Goal: Task Accomplishment & Management: Use online tool/utility

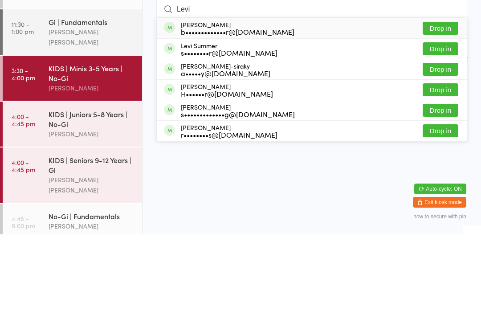
type input "Levi"
click at [439, 144] on button "Drop in" at bounding box center [441, 150] width 36 height 13
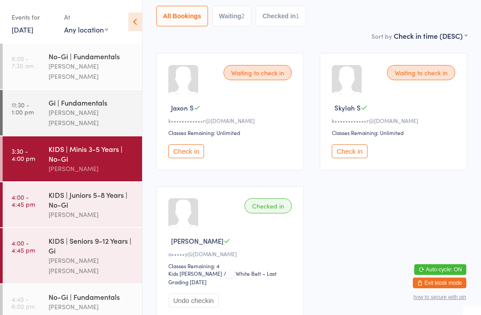
scroll to position [25, 0]
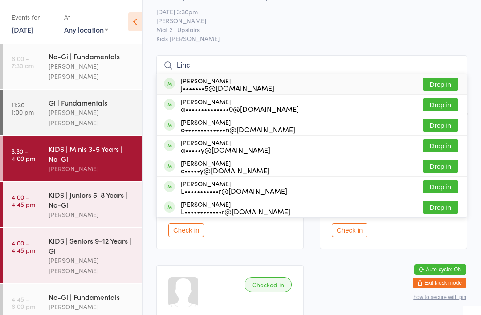
type input "Linc"
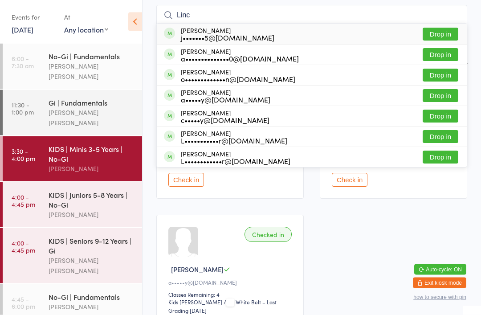
scroll to position [74, 0]
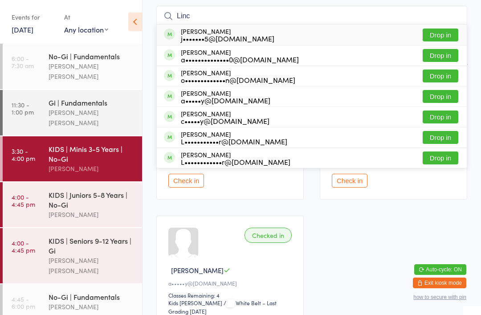
click at [441, 100] on button "Drop in" at bounding box center [441, 96] width 36 height 13
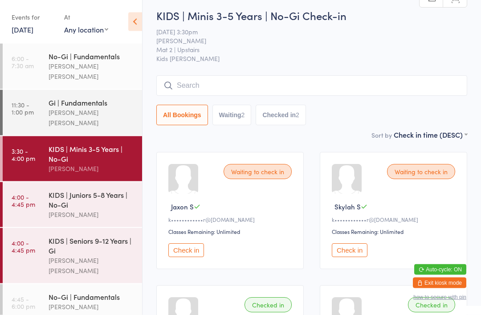
scroll to position [0, 0]
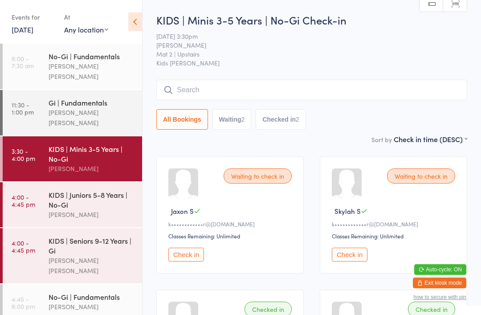
click at [330, 87] on input "search" at bounding box center [311, 90] width 311 height 21
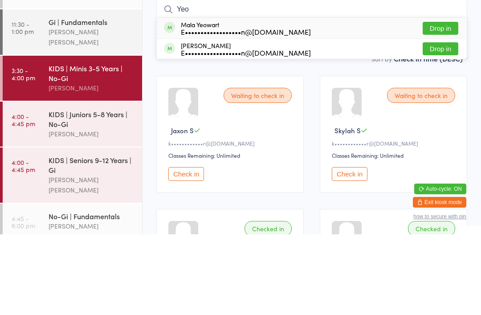
type input "Yeo"
click at [446, 103] on button "Drop in" at bounding box center [441, 109] width 36 height 13
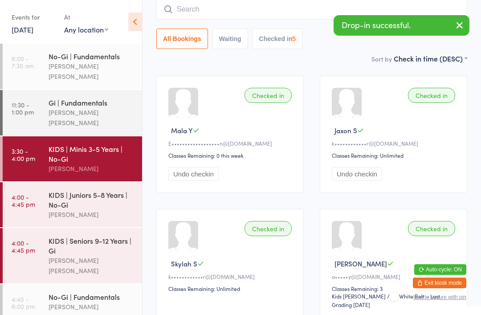
click at [282, 16] on input "search" at bounding box center [311, 9] width 311 height 21
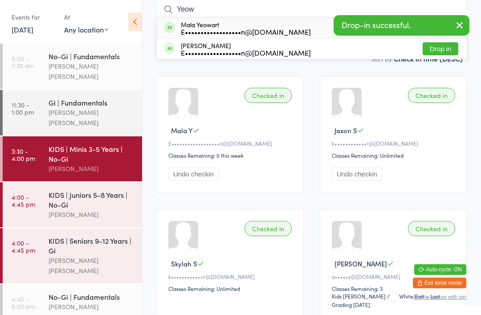
type input "Yeow"
click at [437, 46] on button "Drop in" at bounding box center [441, 48] width 36 height 13
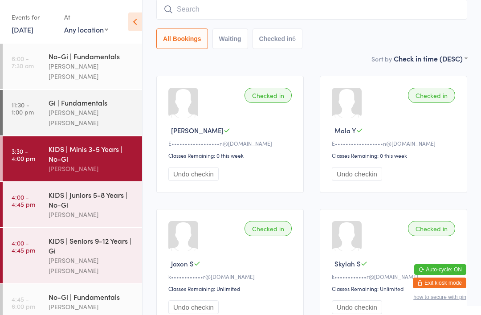
scroll to position [0, 0]
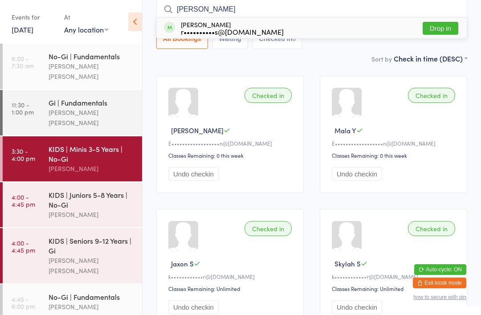
type input "[PERSON_NAME]"
click at [449, 28] on button "Drop in" at bounding box center [441, 28] width 36 height 13
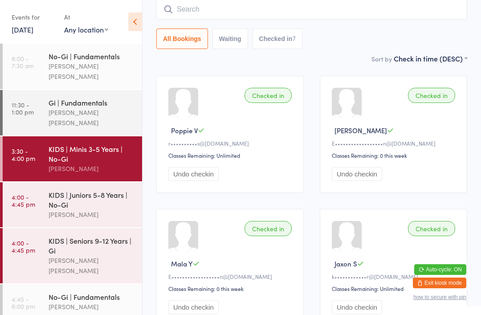
click at [379, 16] on input "search" at bounding box center [311, 9] width 311 height 21
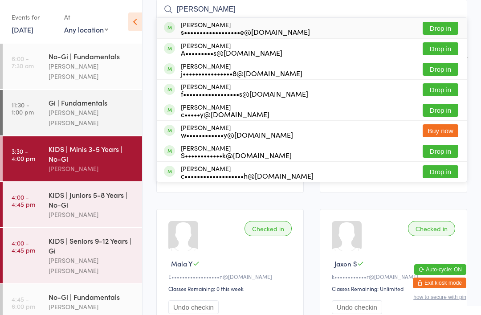
type input "[PERSON_NAME]"
click at [442, 50] on button "Drop in" at bounding box center [441, 48] width 36 height 13
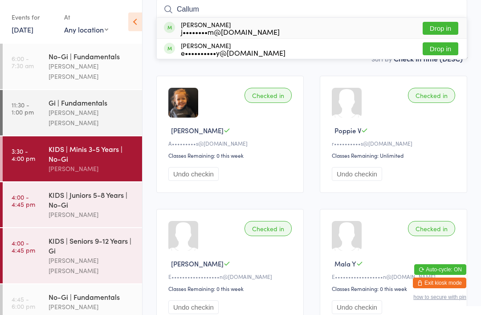
type input "Callum"
click at [445, 25] on button "Drop in" at bounding box center [441, 28] width 36 height 13
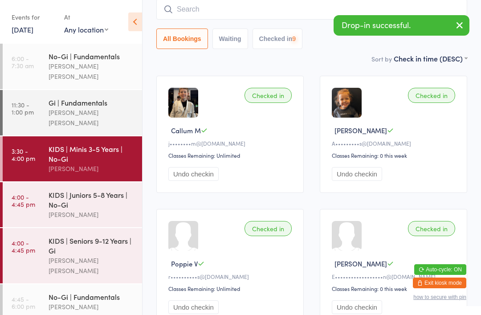
click at [269, 14] on input "search" at bounding box center [311, 9] width 311 height 21
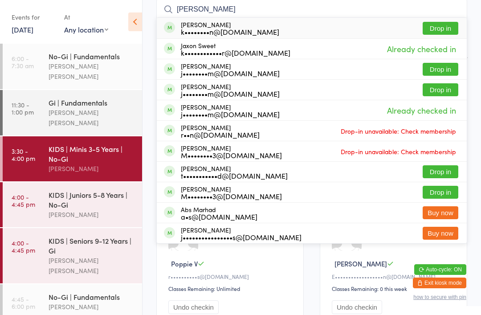
type input "[PERSON_NAME]"
click at [449, 90] on button "Drop in" at bounding box center [441, 89] width 36 height 13
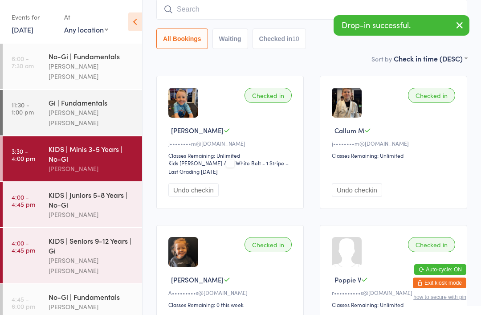
click at [277, 7] on input "search" at bounding box center [311, 9] width 311 height 21
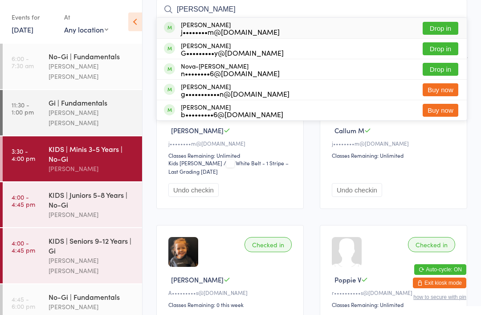
type input "[PERSON_NAME]"
click at [450, 29] on button "Drop in" at bounding box center [441, 28] width 36 height 13
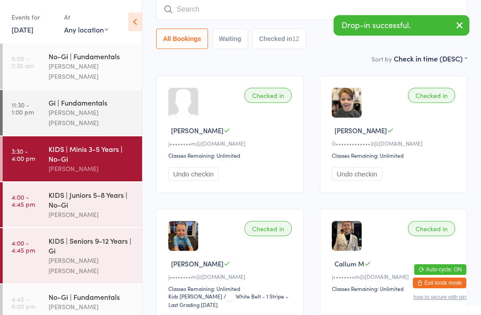
click at [278, 11] on input "search" at bounding box center [311, 9] width 311 height 21
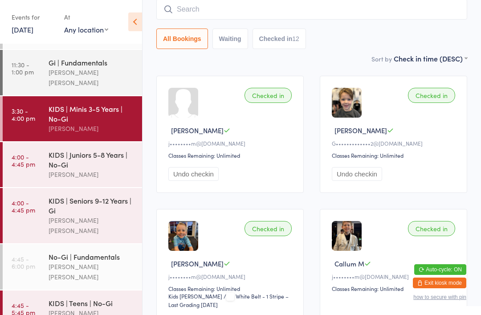
scroll to position [42, 0]
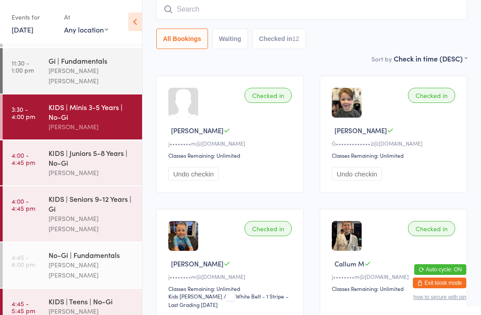
click at [207, 13] on input "search" at bounding box center [311, 9] width 311 height 21
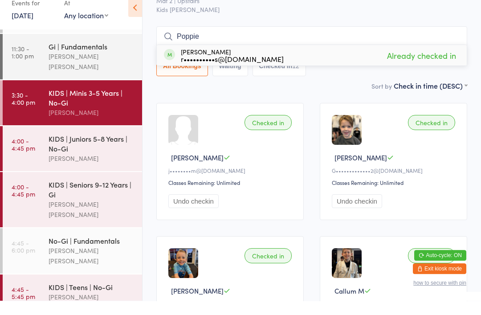
scroll to position [30, 0]
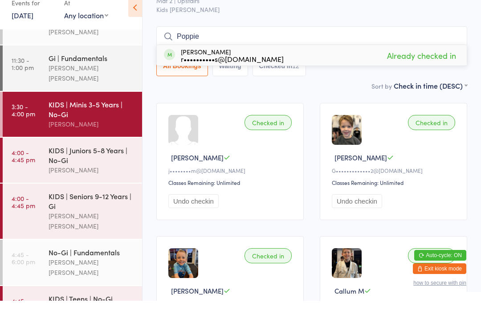
click at [291, 95] on div "Sort by Check in time (DESC) First name (ASC) First name (DESC) Last name (ASC)…" at bounding box center [311, 100] width 311 height 10
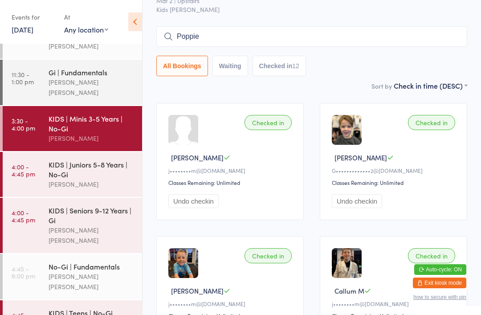
click at [214, 36] on input "Poppie" at bounding box center [311, 36] width 311 height 21
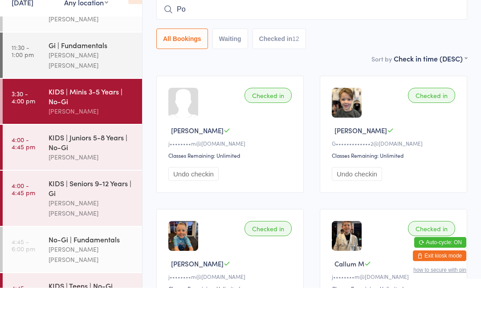
type input "P"
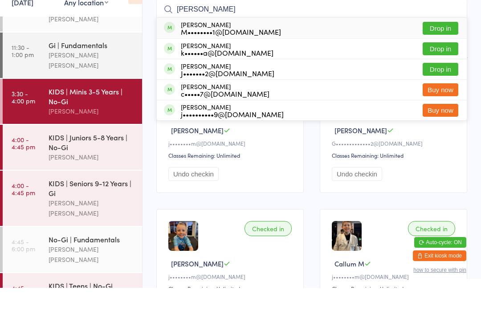
type input "[PERSON_NAME]"
click at [442, 70] on button "Drop in" at bounding box center [441, 76] width 36 height 13
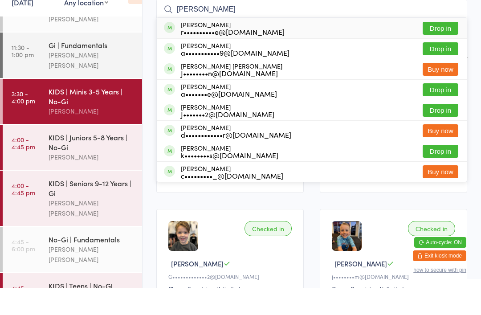
type input "[PERSON_NAME]"
click at [442, 49] on button "Drop in" at bounding box center [441, 55] width 36 height 13
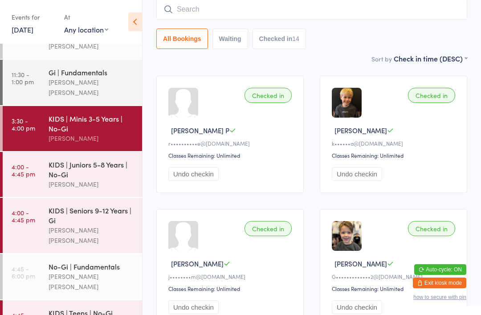
click at [199, 14] on input "search" at bounding box center [311, 9] width 311 height 21
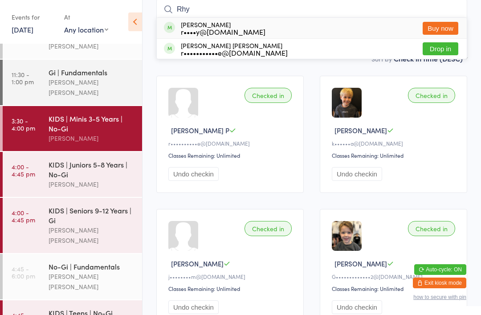
type input "Rhy"
click at [452, 43] on button "Drop in" at bounding box center [441, 48] width 36 height 13
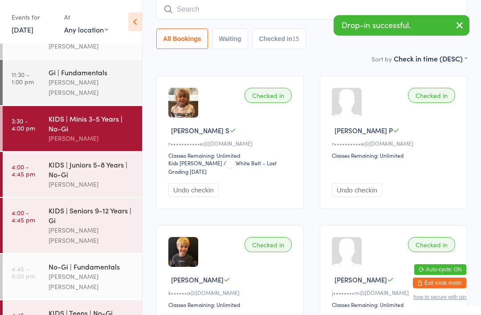
click at [91, 262] on div "No-Gi | Fundamentals" at bounding box center [92, 267] width 86 height 10
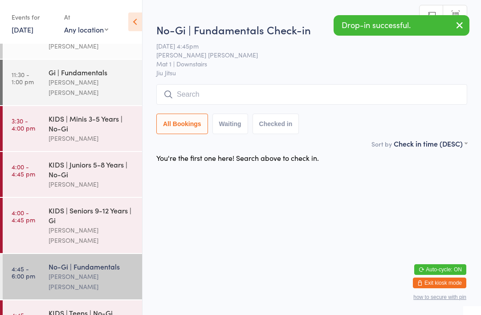
click at [223, 91] on input "search" at bounding box center [311, 94] width 311 height 21
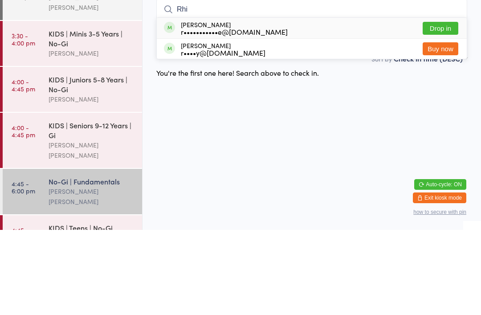
type input "Rhi"
click at [440, 107] on button "Drop in" at bounding box center [441, 113] width 36 height 13
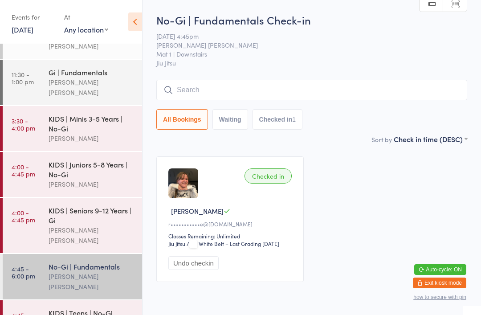
click at [412, 93] on input "search" at bounding box center [311, 90] width 311 height 21
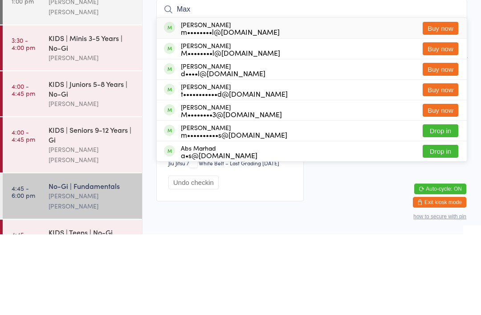
type input "Max"
click at [238, 109] on div "m••••••••l@[DOMAIN_NAME]" at bounding box center [230, 112] width 99 height 7
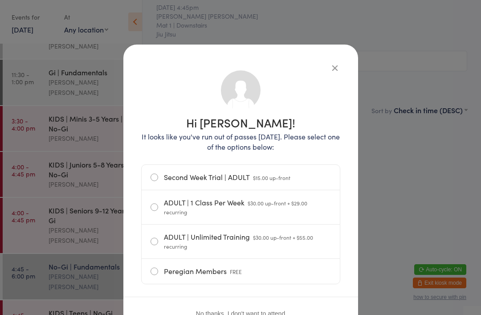
click at [333, 57] on div "Hi [PERSON_NAME]! It looks like you've run out of passes [DATE]. Please select …" at bounding box center [240, 187] width 235 height 284
click at [335, 67] on icon "button" at bounding box center [335, 68] width 10 height 10
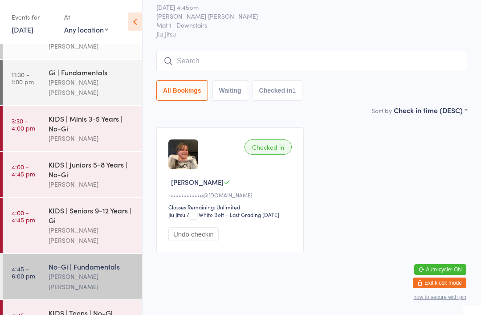
click at [96, 208] on div "KIDS | Seniors 9-12 Years | Gi" at bounding box center [92, 215] width 86 height 20
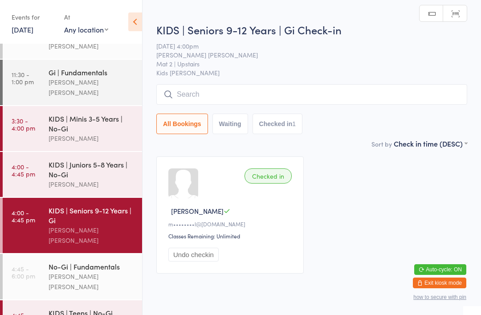
click at [300, 95] on input "search" at bounding box center [311, 94] width 311 height 21
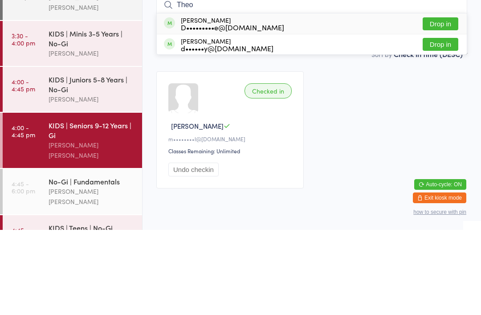
type input "Theo"
click at [450, 123] on button "Drop in" at bounding box center [441, 129] width 36 height 13
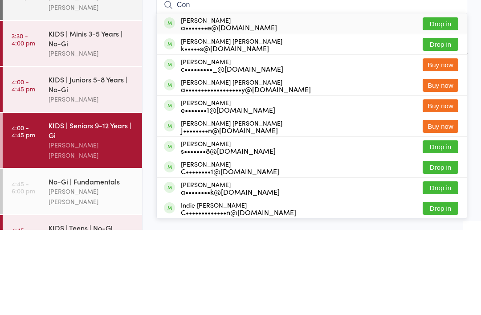
type input "Con"
click at [444, 123] on button "Drop in" at bounding box center [441, 129] width 36 height 13
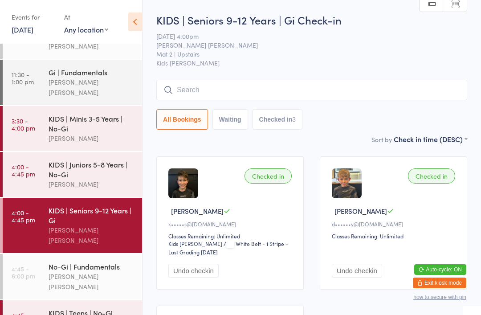
click at [200, 86] on input "search" at bounding box center [311, 90] width 311 height 21
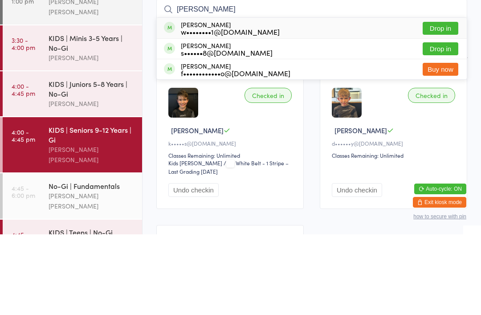
scroll to position [81, 0]
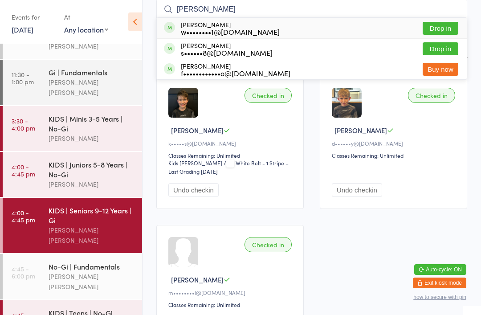
type input "[PERSON_NAME]"
click at [440, 29] on button "Drop in" at bounding box center [441, 28] width 36 height 13
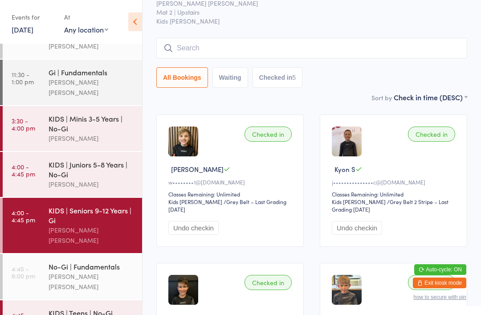
scroll to position [40, 0]
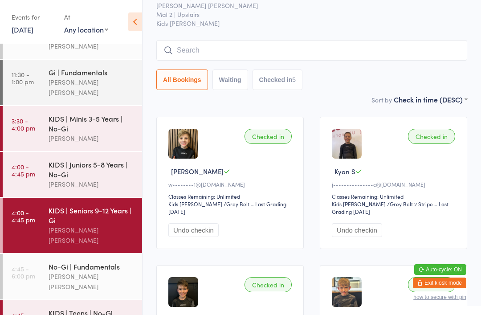
click at [203, 55] on input "search" at bounding box center [311, 50] width 311 height 21
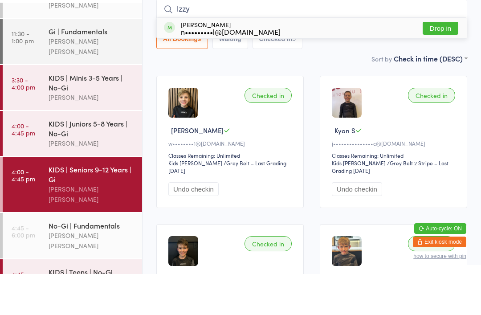
type input "Izzy"
click at [442, 63] on button "Drop in" at bounding box center [441, 69] width 36 height 13
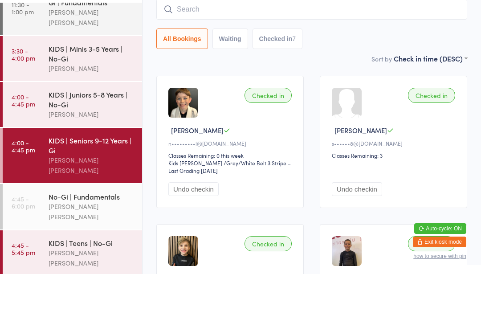
scroll to position [59, 0]
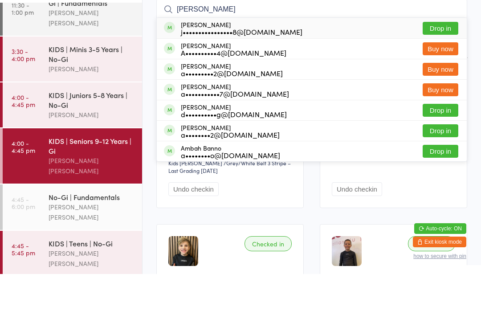
type input "[PERSON_NAME]"
click at [448, 63] on button "Drop in" at bounding box center [441, 69] width 36 height 13
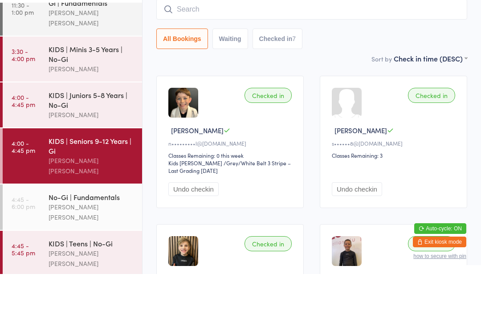
scroll to position [81, 0]
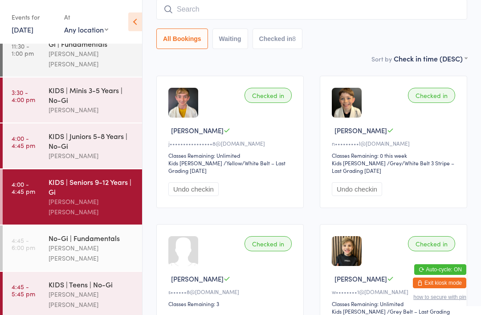
click at [205, 193] on button "Undo checkin" at bounding box center [193, 189] width 50 height 14
click at [86, 279] on div "KIDS | Teens | No-Gi" at bounding box center [92, 284] width 86 height 10
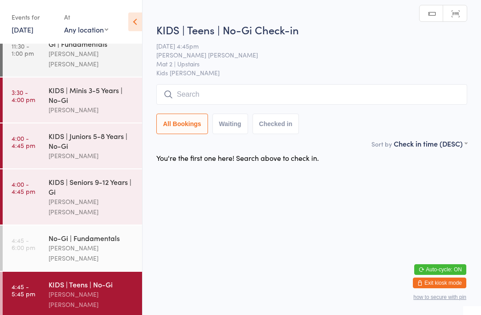
click at [305, 99] on input "search" at bounding box center [311, 94] width 311 height 21
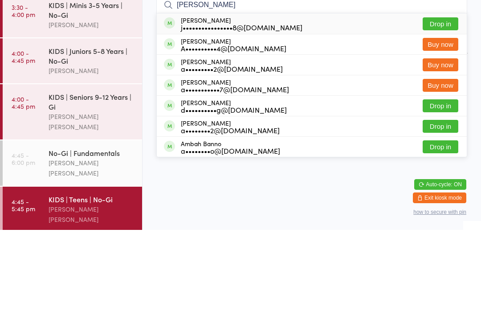
type input "[PERSON_NAME]"
click at [453, 103] on button "Drop in" at bounding box center [441, 109] width 36 height 13
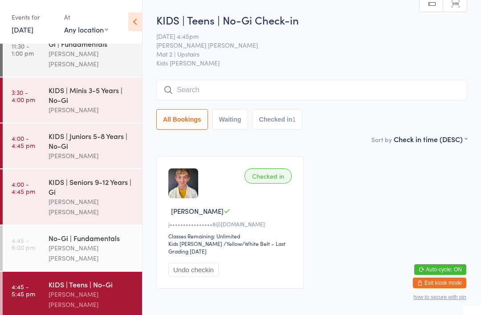
click at [218, 89] on input "search" at bounding box center [311, 90] width 311 height 21
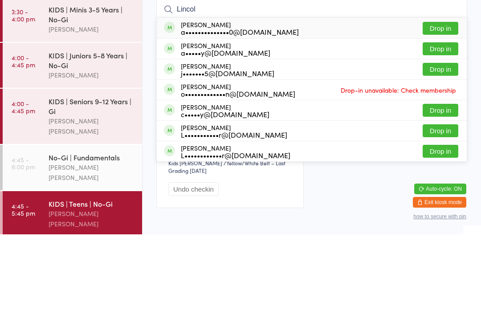
type input "Lincol"
click at [431, 103] on button "Drop in" at bounding box center [441, 109] width 36 height 13
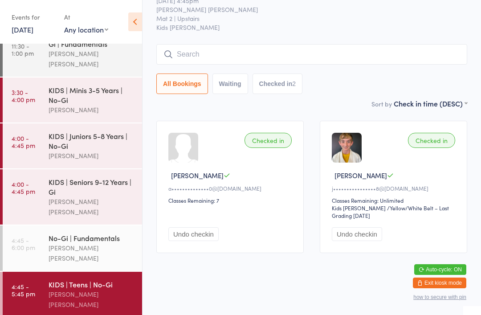
click at [94, 243] on div "[PERSON_NAME] [PERSON_NAME]" at bounding box center [92, 253] width 86 height 21
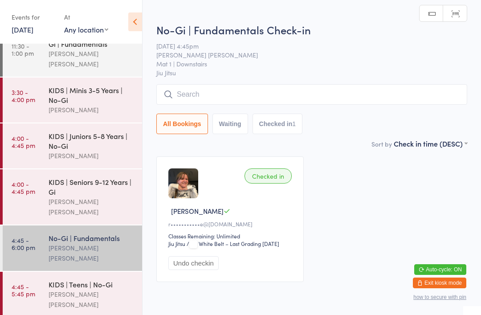
click at [98, 177] on div "KIDS | Seniors 9-12 Years | Gi" at bounding box center [92, 187] width 86 height 20
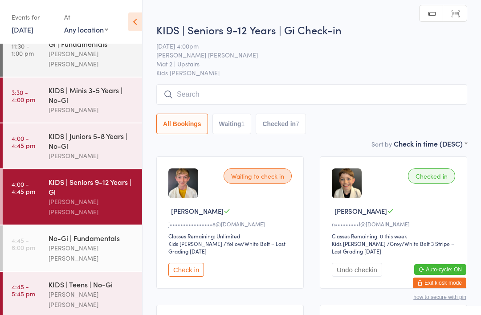
click at [260, 105] on input "search" at bounding box center [311, 94] width 311 height 21
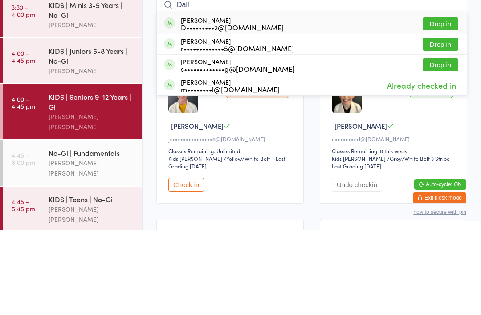
type input "Dall"
click at [445, 103] on button "Drop in" at bounding box center [441, 109] width 36 height 13
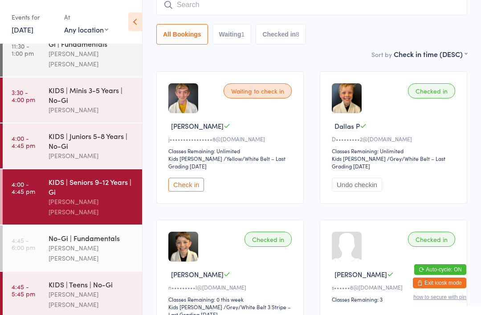
click at [115, 131] on div "KIDS | Juniors 5-8 Years | No-Gi" at bounding box center [92, 141] width 86 height 20
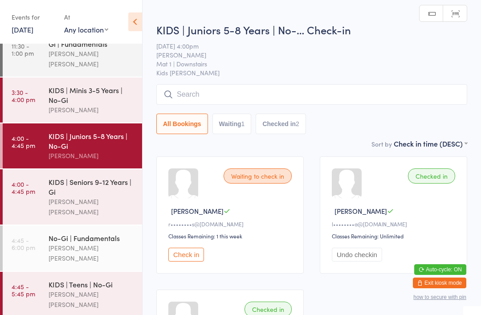
click at [309, 98] on input "search" at bounding box center [311, 94] width 311 height 21
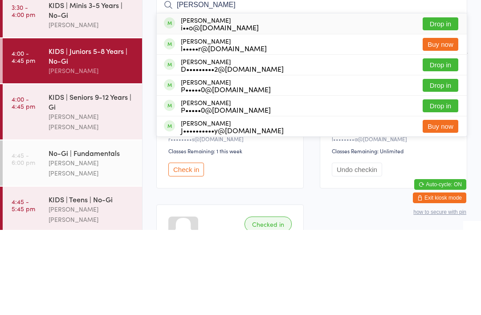
type input "[PERSON_NAME]"
click at [446, 144] on button "Drop in" at bounding box center [441, 150] width 36 height 13
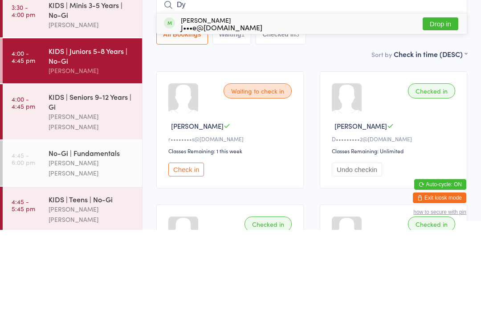
type input "Dy"
click at [443, 103] on button "Drop in" at bounding box center [441, 109] width 36 height 13
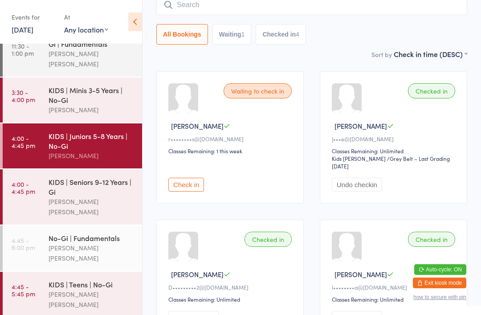
click at [197, 178] on button "Check in" at bounding box center [186, 185] width 36 height 14
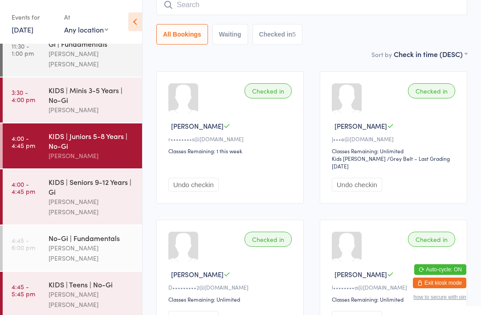
click at [200, 12] on input "search" at bounding box center [311, 5] width 311 height 21
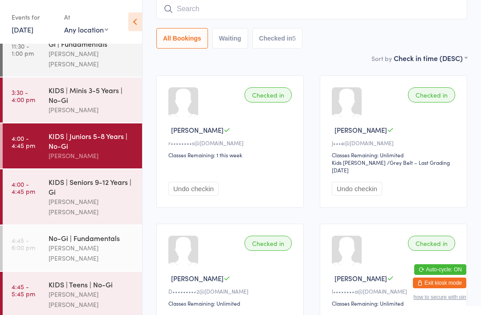
scroll to position [81, 0]
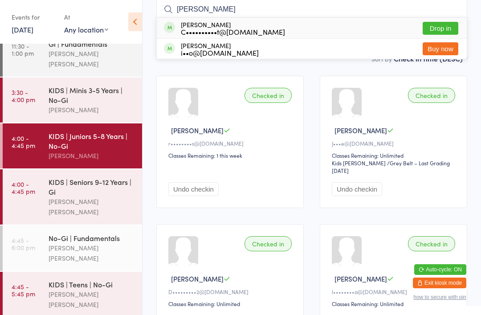
type input "[PERSON_NAME]"
click at [258, 29] on div "C••••••••••t@[DOMAIN_NAME]" at bounding box center [233, 31] width 104 height 7
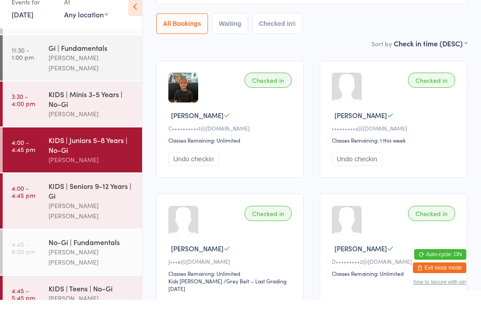
scroll to position [30, 0]
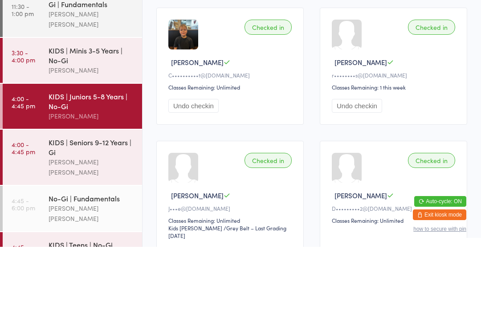
click at [78, 205] on div "KIDS | Seniors 9-12 Years | Gi" at bounding box center [92, 215] width 86 height 20
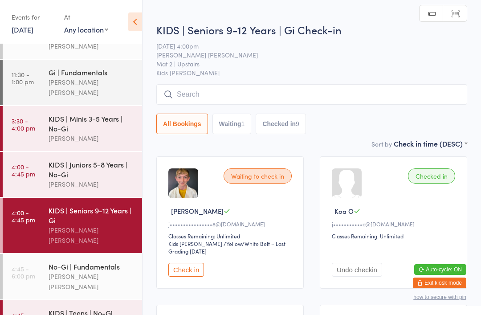
click at [215, 96] on input "search" at bounding box center [311, 94] width 311 height 21
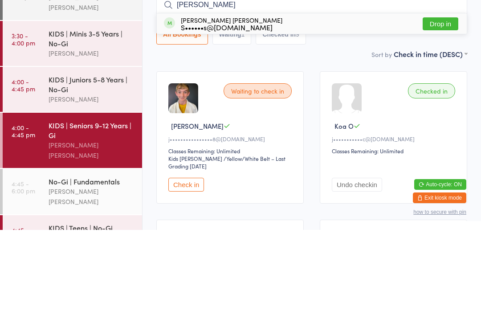
type input "[PERSON_NAME]"
click at [232, 98] on div "[PERSON_NAME] [PERSON_NAME] S••••••s@[DOMAIN_NAME] Drop in" at bounding box center [312, 108] width 310 height 21
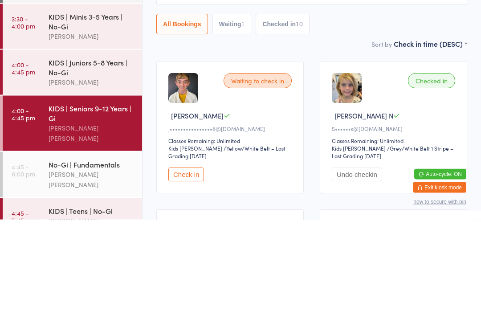
scroll to position [30, 0]
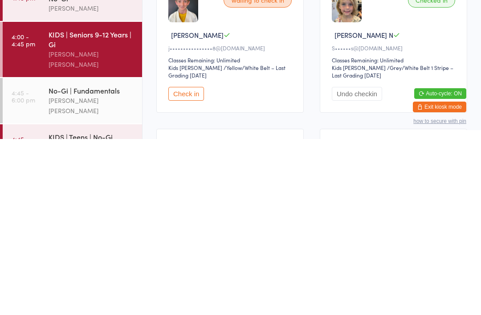
click at [100, 308] on div "KIDS | Teens | No-Gi" at bounding box center [92, 313] width 86 height 10
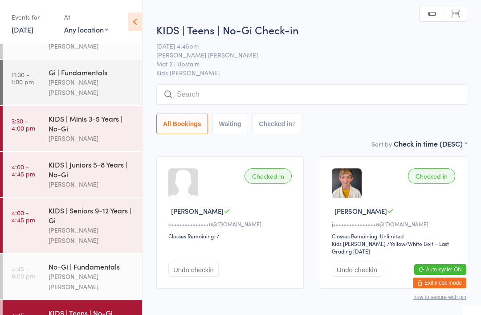
click at [267, 87] on input "search" at bounding box center [311, 94] width 311 height 21
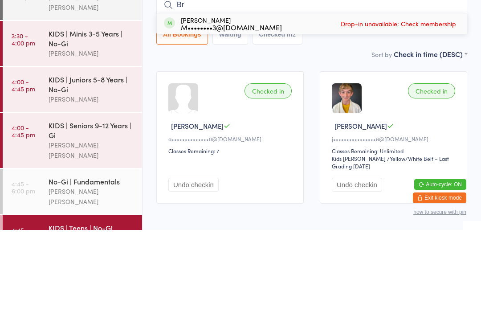
type input "B"
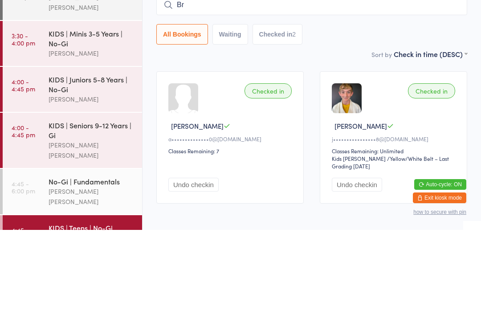
type input "B"
click at [114, 205] on div "KIDS | Seniors 9-12 Years | Gi" at bounding box center [92, 215] width 86 height 20
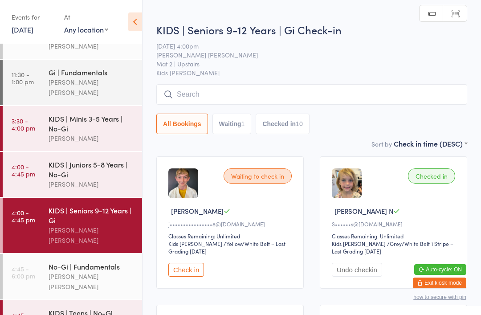
click at [249, 90] on input "search" at bounding box center [311, 94] width 311 height 21
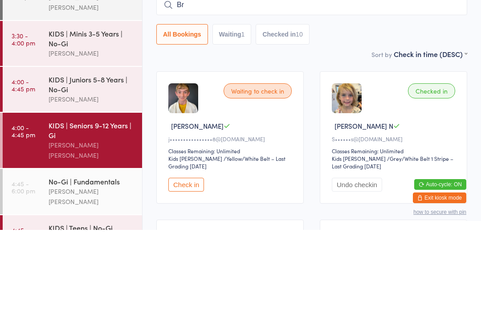
type input "B"
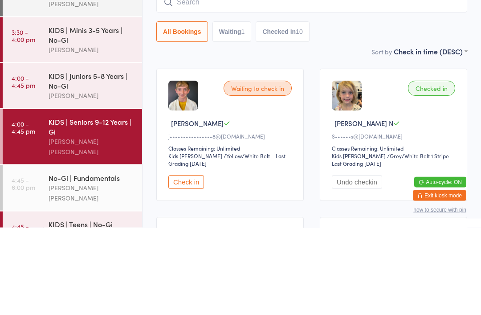
scroll to position [30, 0]
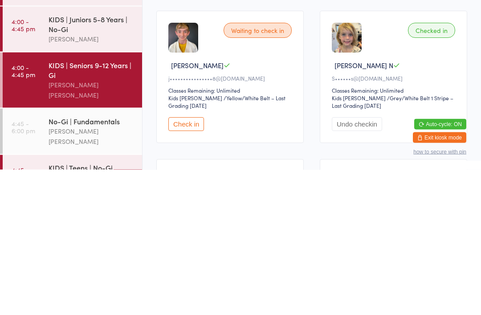
click at [95, 308] on div "KIDS | Teens | No-Gi" at bounding box center [92, 313] width 86 height 10
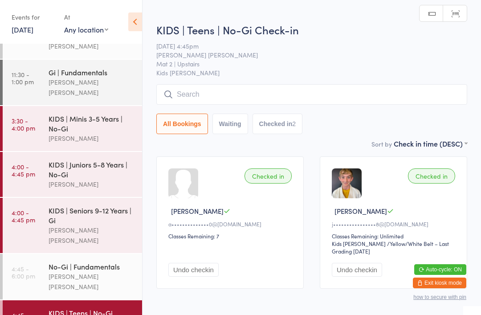
click at [243, 90] on input "search" at bounding box center [311, 94] width 311 height 21
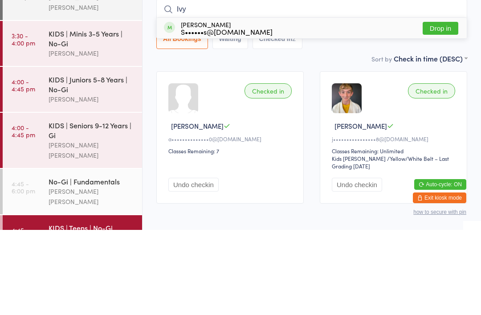
type input "Ivy"
click at [197, 106] on div "[PERSON_NAME] S••••••s@[DOMAIN_NAME]" at bounding box center [227, 113] width 92 height 14
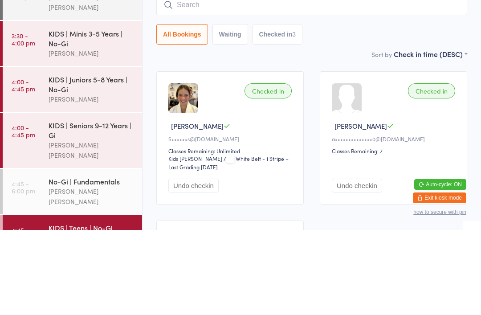
click at [228, 80] on input "search" at bounding box center [311, 90] width 311 height 21
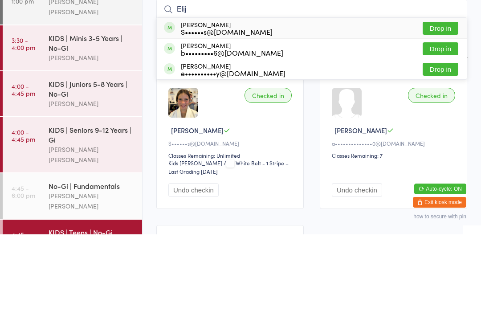
type input "Elij"
click at [218, 102] on div "[PERSON_NAME] S••••••s@[DOMAIN_NAME]" at bounding box center [227, 109] width 92 height 14
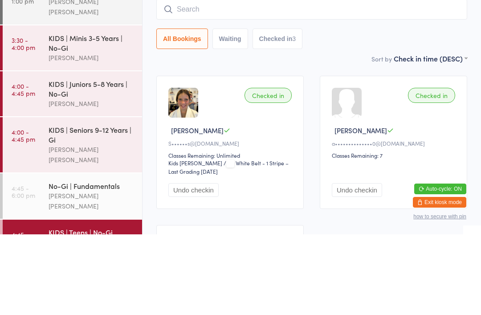
scroll to position [81, 0]
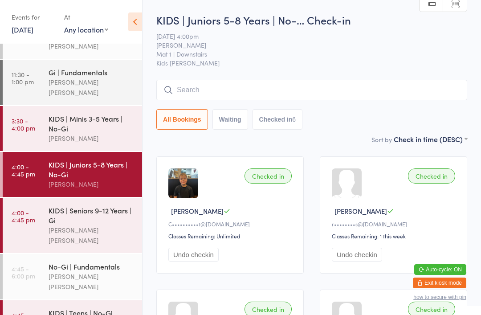
click at [443, 86] on input "search" at bounding box center [311, 90] width 311 height 21
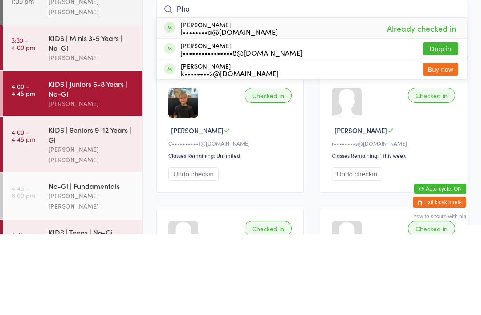
type input "Pho"
click at [257, 130] on div "j••••••••••••••••8@[DOMAIN_NAME]" at bounding box center [242, 133] width 122 height 7
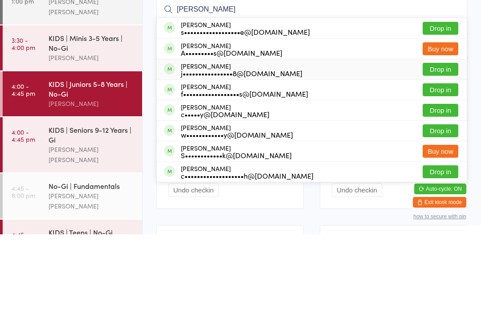
type input "[PERSON_NAME]"
click at [253, 150] on div "j••••••••••••••••8@[DOMAIN_NAME]" at bounding box center [242, 153] width 122 height 7
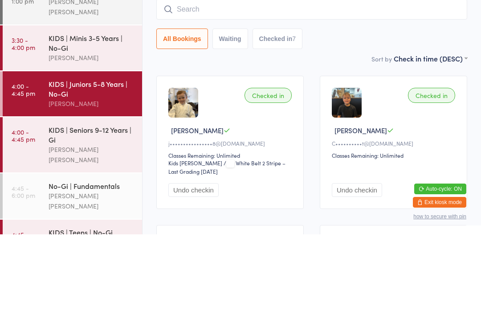
scroll to position [81, 0]
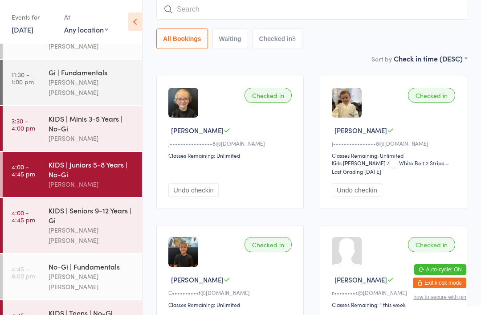
click at [347, 11] on input "search" at bounding box center [311, 9] width 311 height 21
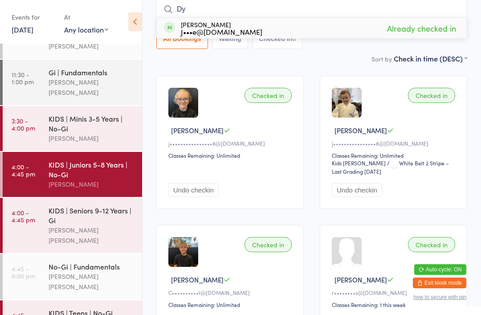
type input "Dy"
click at [326, 58] on div "Sort by Check in time (DESC) First name (ASC) First name (DESC) Last name (ASC)…" at bounding box center [311, 58] width 311 height 10
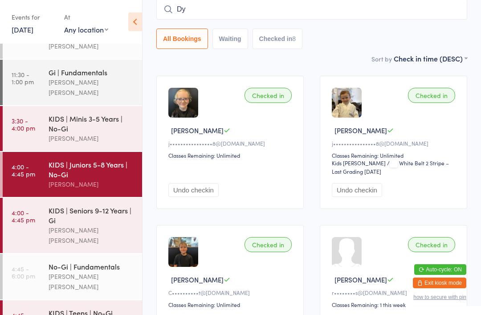
click at [103, 223] on div "KIDS | Seniors 9-12 Years | Gi [PERSON_NAME] [PERSON_NAME]" at bounding box center [96, 225] width 94 height 55
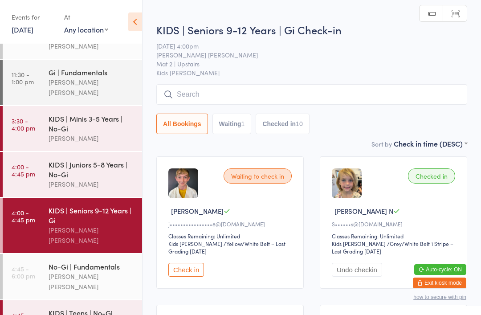
click at [361, 104] on input "search" at bounding box center [311, 94] width 311 height 21
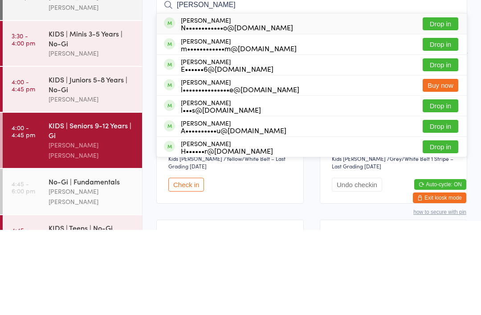
type input "[PERSON_NAME]"
click at [445, 103] on button "Drop in" at bounding box center [441, 109] width 36 height 13
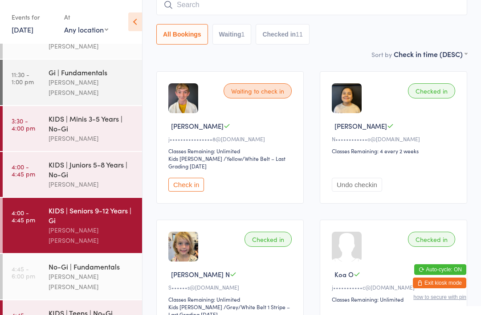
click at [370, 15] on input "search" at bounding box center [311, 5] width 311 height 21
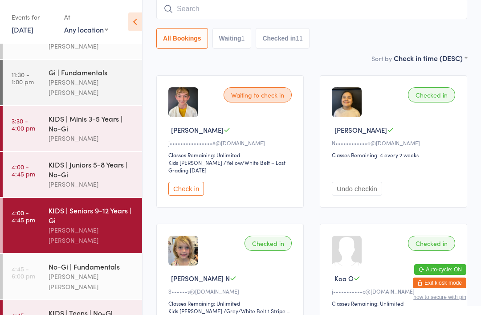
scroll to position [81, 0]
type input "[PERSON_NAME]"
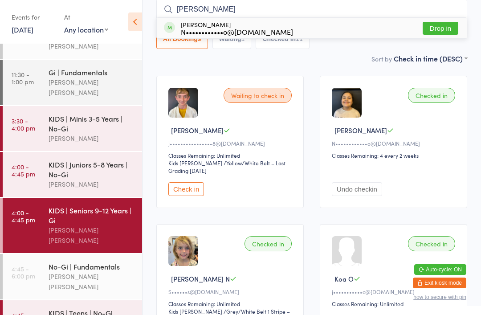
click at [443, 28] on button "Drop in" at bounding box center [441, 28] width 36 height 13
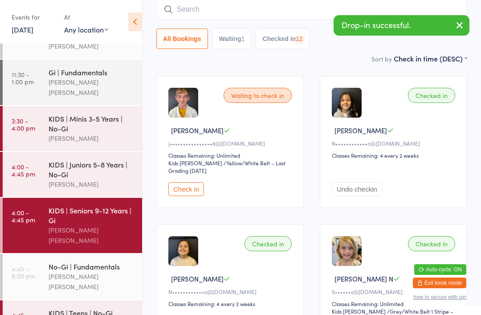
click at [305, 14] on input "search" at bounding box center [311, 9] width 311 height 21
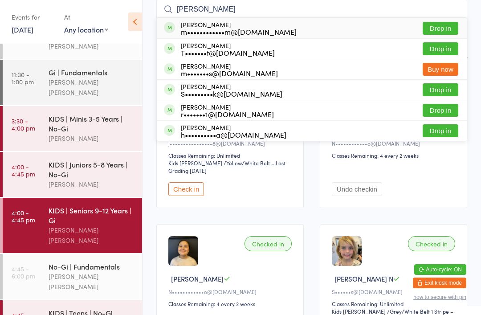
type input "[PERSON_NAME]"
click at [452, 26] on button "Drop in" at bounding box center [441, 28] width 36 height 13
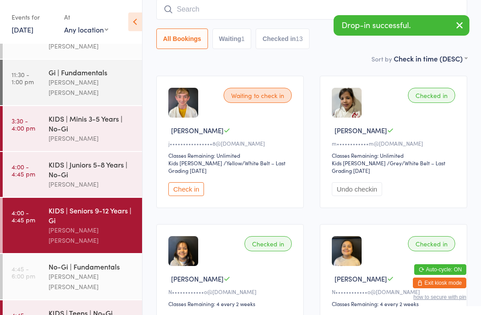
click at [100, 271] on div "[PERSON_NAME] [PERSON_NAME]" at bounding box center [92, 281] width 86 height 21
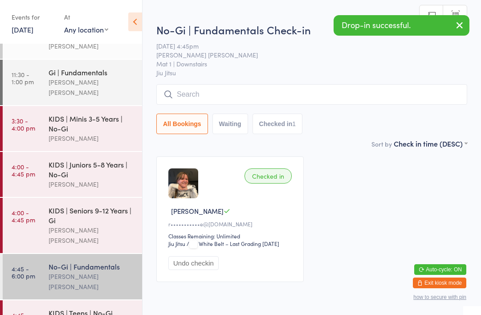
click at [272, 97] on input "search" at bounding box center [311, 94] width 311 height 21
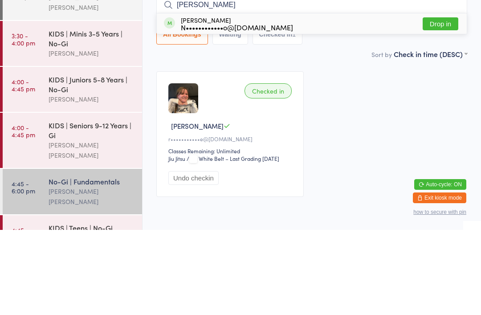
type input "[PERSON_NAME]"
click at [446, 103] on button "Drop in" at bounding box center [441, 109] width 36 height 13
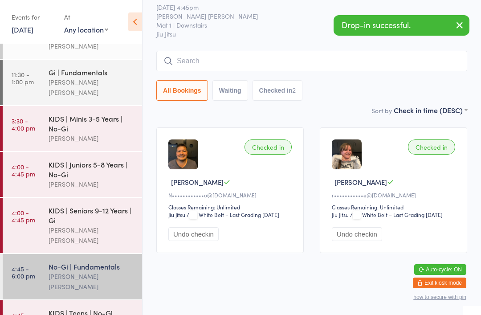
click at [45, 198] on link "4:00 - 4:45 pm KIDS | Seniors 9-12 Years | Gi [PERSON_NAME] [PERSON_NAME]" at bounding box center [72, 225] width 139 height 55
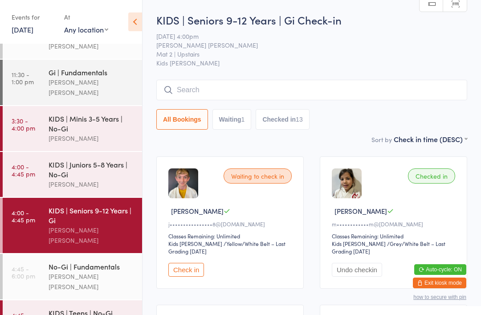
click at [94, 160] on div "KIDS | Juniors 5-8 Years | No-Gi" at bounding box center [92, 170] width 86 height 20
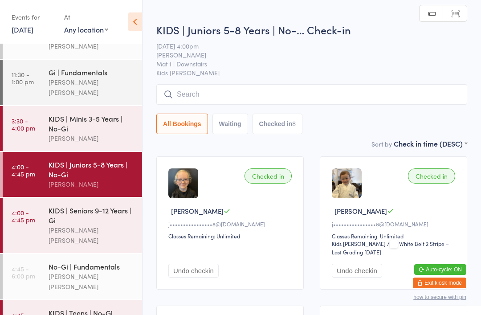
click at [402, 102] on input "search" at bounding box center [311, 94] width 311 height 21
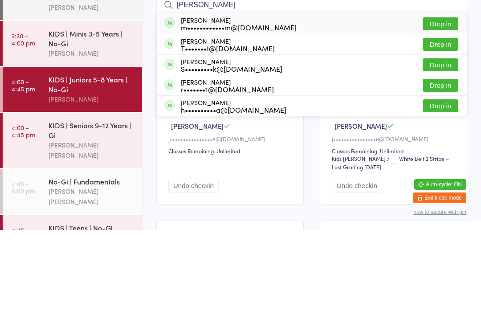
type input "[PERSON_NAME]"
click at [454, 103] on button "Drop in" at bounding box center [441, 109] width 36 height 13
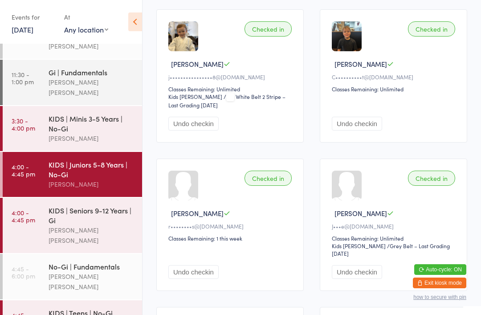
scroll to position [295, 0]
click at [103, 271] on div "[PERSON_NAME] [PERSON_NAME]" at bounding box center [92, 281] width 86 height 21
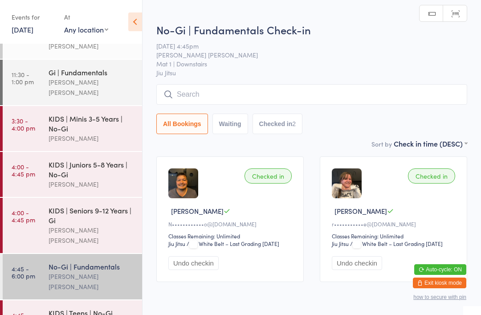
click at [94, 207] on div "KIDS | Seniors 9-12 Years | Gi" at bounding box center [92, 215] width 86 height 20
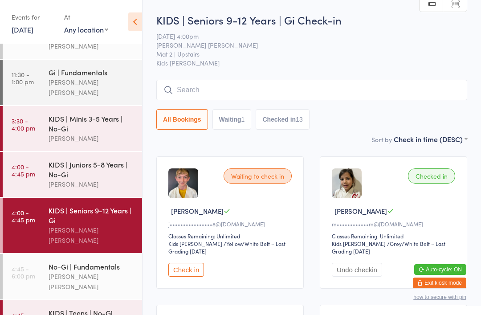
click at [300, 78] on div "KIDS | Seniors 9-12 Years | Gi Check-in [DATE] 4:00pm [PERSON_NAME] [PERSON_NAM…" at bounding box center [311, 73] width 311 height 122
click at [335, 100] on input "search" at bounding box center [311, 90] width 311 height 21
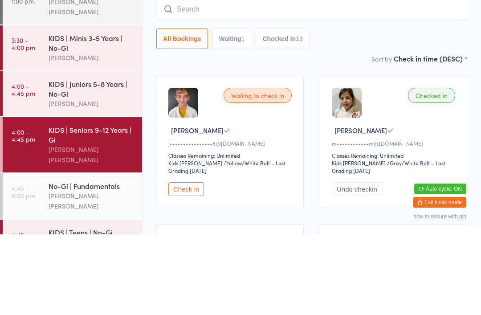
type input "M"
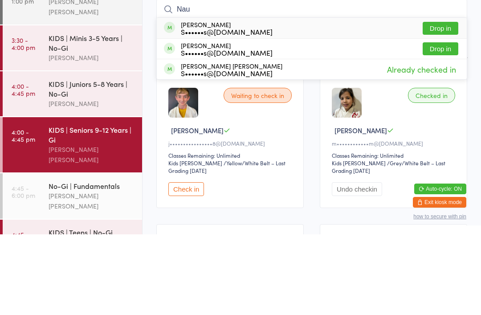
type input "[PERSON_NAME]"
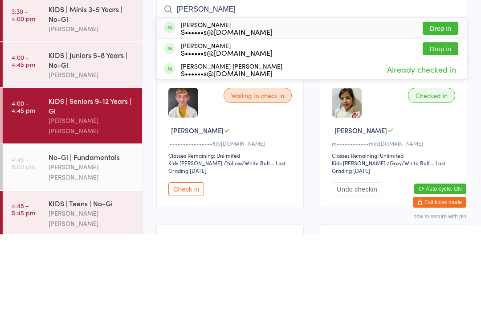
scroll to position [59, 0]
click at [91, 226] on div "No-Gi | Fundamentals [PERSON_NAME] [PERSON_NAME]" at bounding box center [96, 248] width 94 height 45
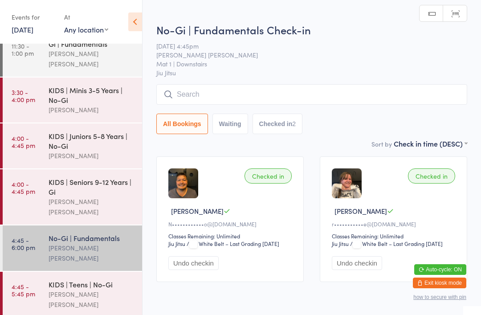
click at [206, 94] on input "search" at bounding box center [311, 94] width 311 height 21
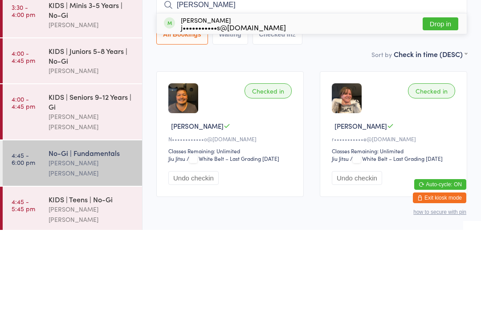
type input "[PERSON_NAME]"
click at [428, 103] on button "Drop in" at bounding box center [441, 109] width 36 height 13
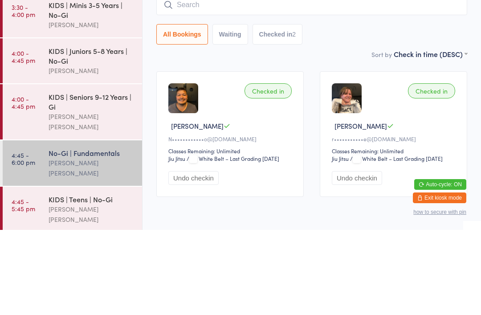
scroll to position [40, 0]
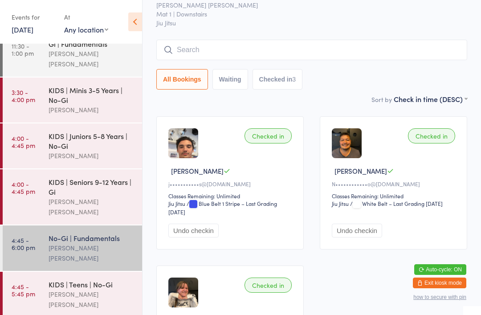
click at [106, 279] on div "KIDS | Teens | No-Gi" at bounding box center [92, 284] width 86 height 10
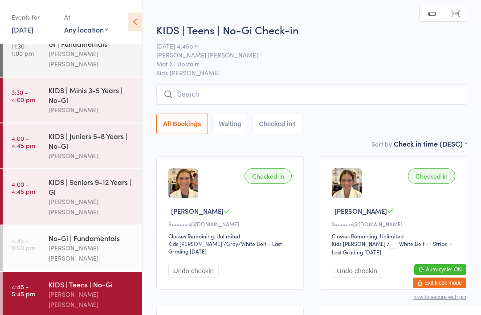
click at [332, 100] on input "search" at bounding box center [311, 94] width 311 height 21
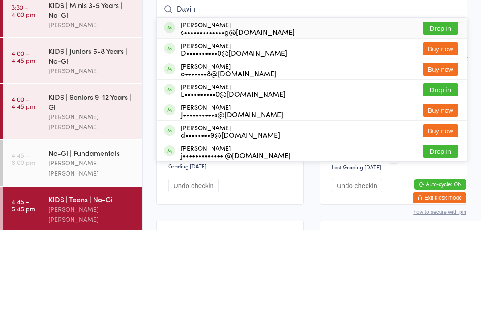
type input "Davin"
click at [357, 103] on div "[PERSON_NAME] s•••••••••••••g@[DOMAIN_NAME] Drop in" at bounding box center [312, 113] width 310 height 21
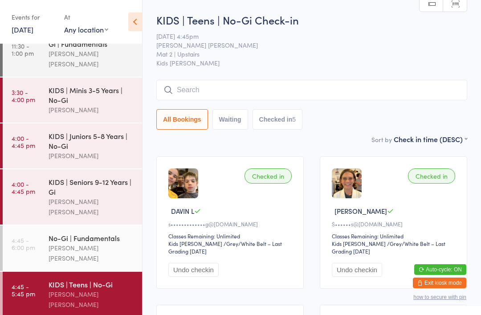
scroll to position [59, 0]
click at [252, 93] on input "search" at bounding box center [311, 90] width 311 height 21
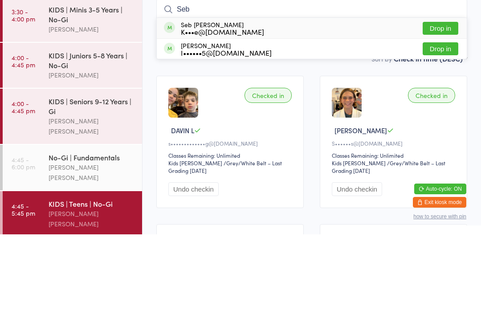
type input "Seb"
click at [292, 98] on div "Seb [PERSON_NAME] K•••e@[DOMAIN_NAME] Drop in" at bounding box center [312, 108] width 310 height 21
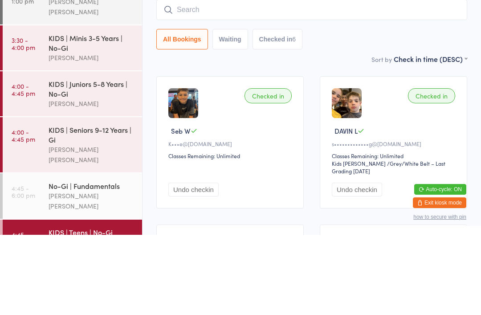
scroll to position [30, 0]
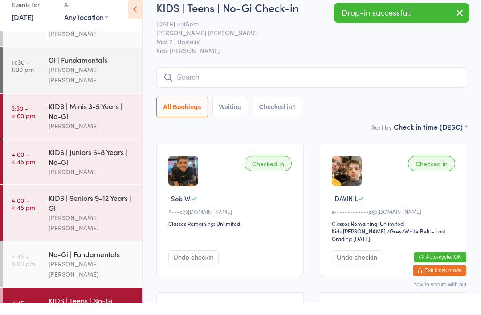
click at [103, 72] on div "Gi | Fundamentals [PERSON_NAME] [PERSON_NAME]" at bounding box center [96, 82] width 94 height 45
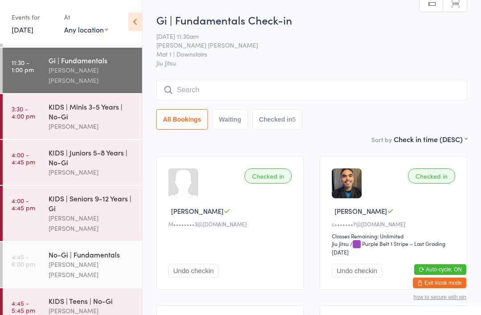
scroll to position [51, 0]
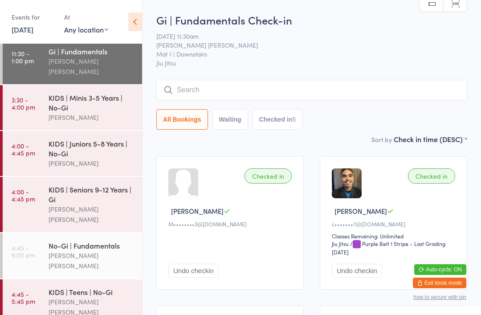
click at [97, 287] on div "KIDS | Teens | No-Gi" at bounding box center [92, 292] width 86 height 10
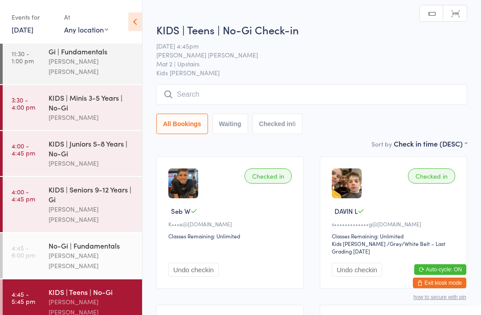
click at [401, 88] on input "search" at bounding box center [311, 94] width 311 height 21
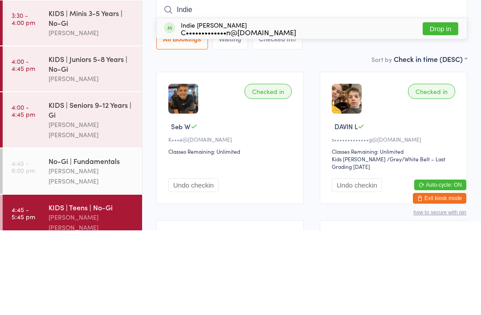
type input "Indie"
click at [449, 107] on button "Drop in" at bounding box center [441, 113] width 36 height 13
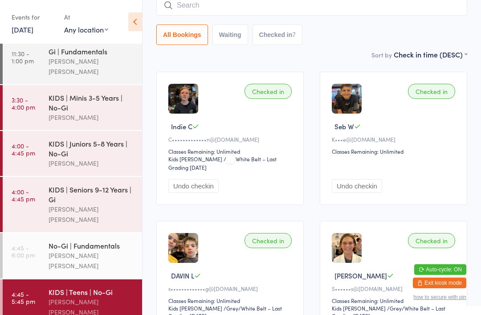
click at [418, 2] on input "search" at bounding box center [311, 5] width 311 height 21
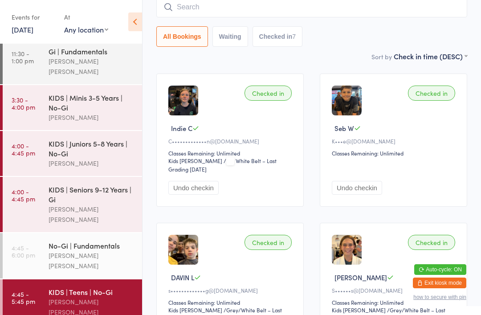
scroll to position [81, 0]
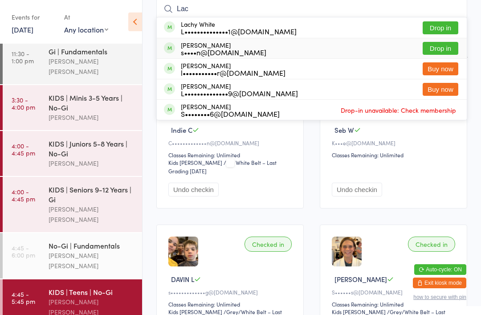
type input "Lac"
click at [281, 46] on div "[PERSON_NAME] s••••n@[DOMAIN_NAME] Drop in" at bounding box center [312, 48] width 310 height 20
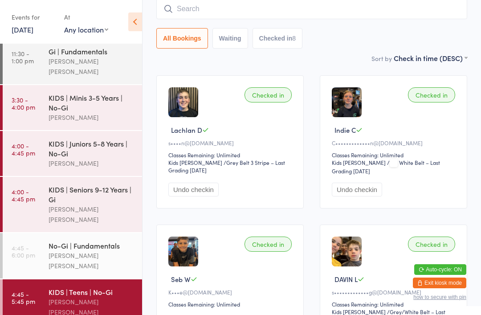
click at [366, 9] on input "search" at bounding box center [311, 9] width 311 height 21
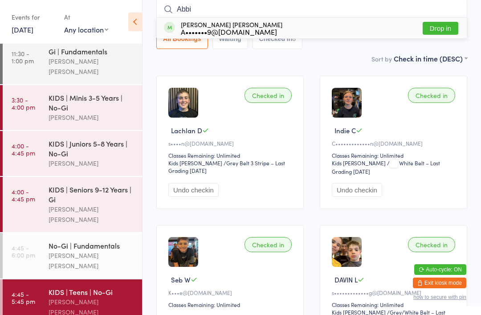
type input "Abbi"
click at [439, 29] on button "Drop in" at bounding box center [441, 28] width 36 height 13
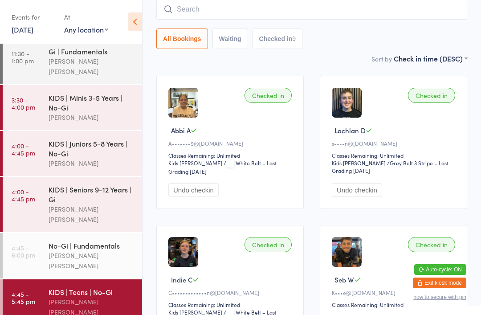
click at [68, 297] on div "[PERSON_NAME] [PERSON_NAME]" at bounding box center [92, 307] width 86 height 21
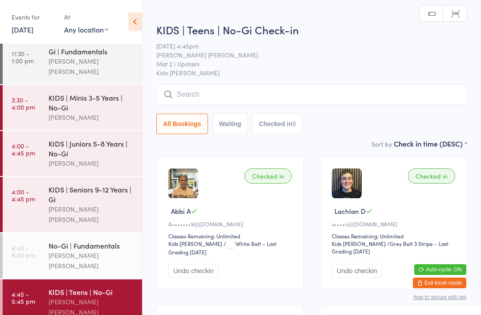
click at [182, 92] on input "search" at bounding box center [311, 94] width 311 height 21
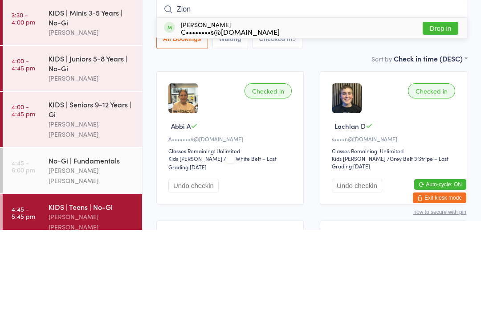
type input "Zion"
click at [194, 113] on div "C••••••••s@[DOMAIN_NAME]" at bounding box center [230, 116] width 99 height 7
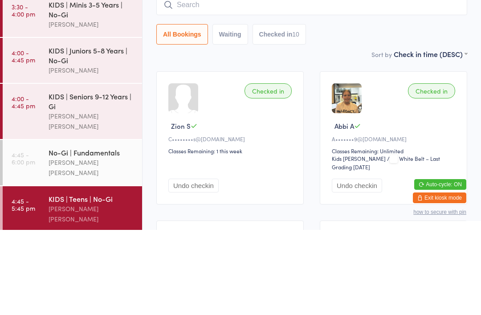
scroll to position [59, 0]
click at [107, 226] on div "No-Gi | Fundamentals [PERSON_NAME] [PERSON_NAME]" at bounding box center [96, 248] width 94 height 45
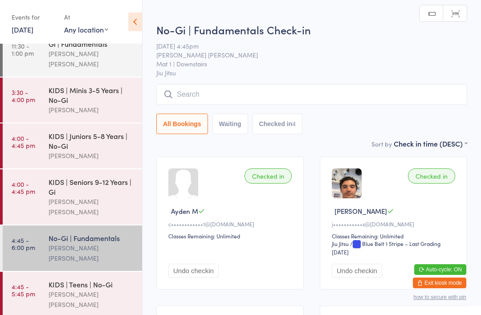
click at [346, 93] on input "search" at bounding box center [311, 94] width 311 height 21
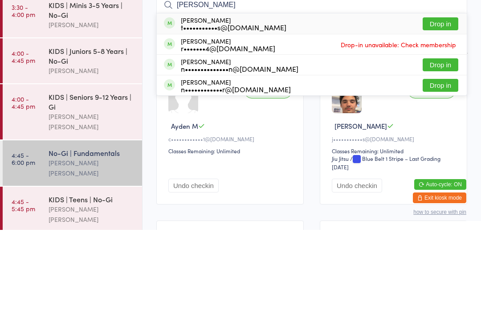
type input "[PERSON_NAME]"
click at [450, 103] on button "Drop in" at bounding box center [441, 109] width 36 height 13
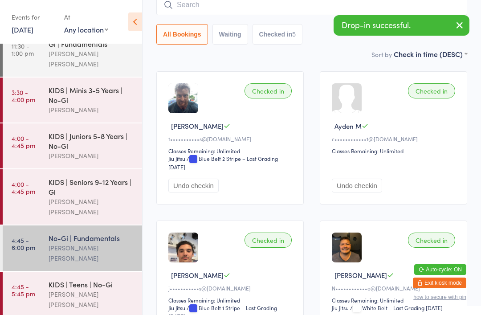
scroll to position [57, 0]
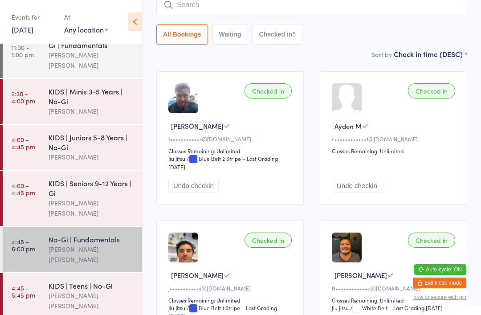
click at [48, 273] on link "4:45 - 5:45 pm KIDS | Teens | No-Gi [PERSON_NAME] [PERSON_NAME]" at bounding box center [72, 295] width 139 height 45
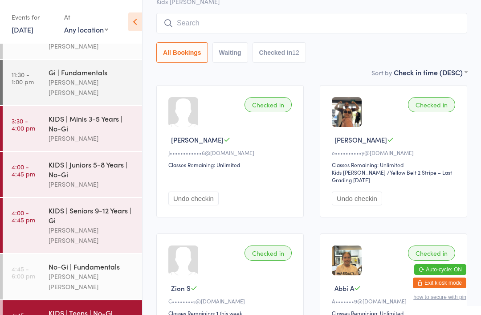
scroll to position [73, 0]
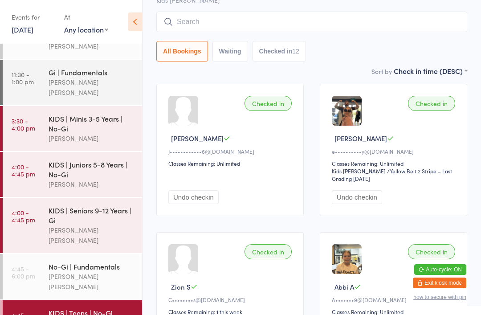
click at [438, 17] on input "search" at bounding box center [311, 22] width 311 height 21
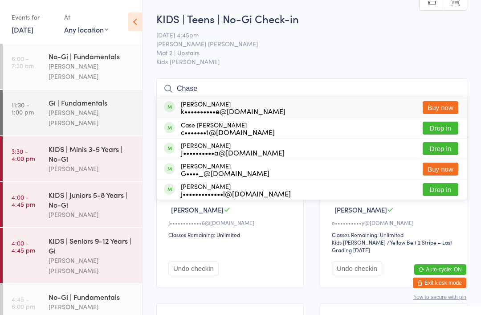
scroll to position [0, 0]
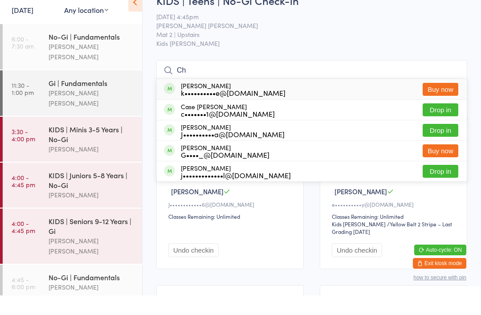
type input "C"
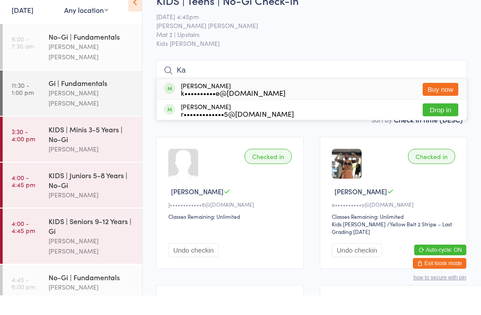
type input "K"
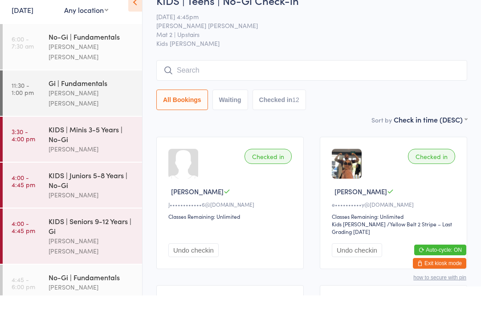
click at [459, 88] on div "All Bookings Waiting Checked in 12" at bounding box center [311, 105] width 311 height 50
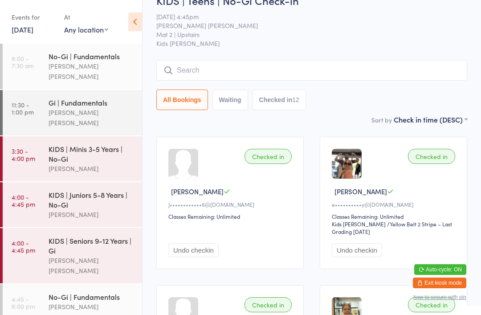
click at [79, 107] on div "[PERSON_NAME] [PERSON_NAME]" at bounding box center [92, 117] width 86 height 21
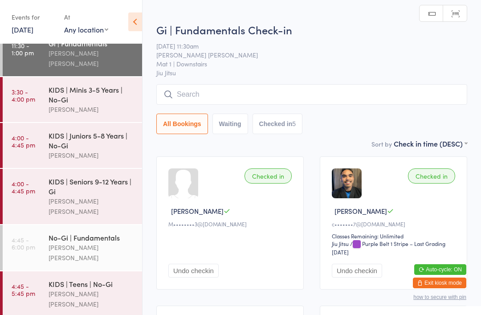
scroll to position [59, 0]
click at [103, 233] on div "No-Gi | Fundamentals" at bounding box center [92, 238] width 86 height 10
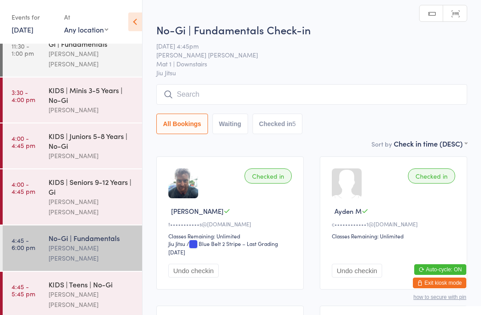
click at [96, 272] on div "KIDS | Teens | No-Gi [PERSON_NAME] [PERSON_NAME]" at bounding box center [96, 294] width 94 height 45
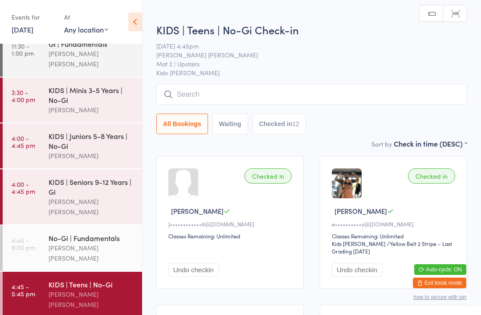
click at [341, 111] on div "All Bookings Waiting Checked in 12" at bounding box center [311, 109] width 311 height 50
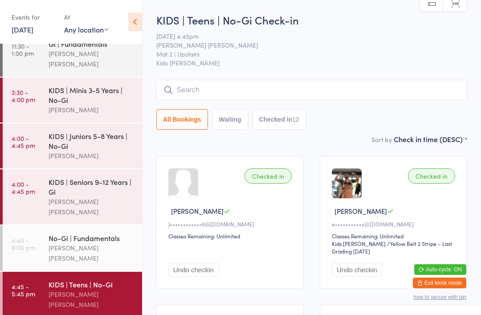
click at [390, 113] on div "All Bookings Waiting Checked in 12" at bounding box center [311, 119] width 311 height 21
click at [385, 93] on input "search" at bounding box center [311, 90] width 311 height 21
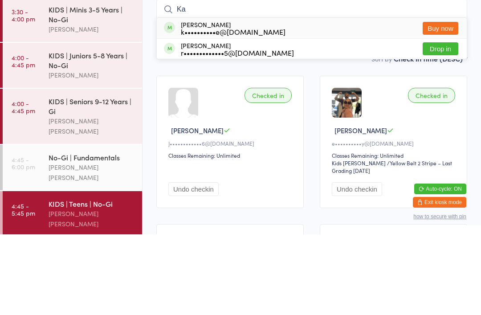
type input "K"
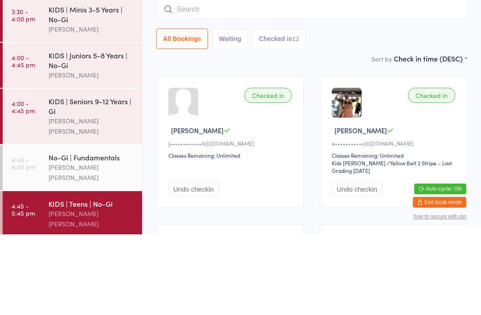
click at [384, 135] on label "Sort by" at bounding box center [382, 139] width 21 height 9
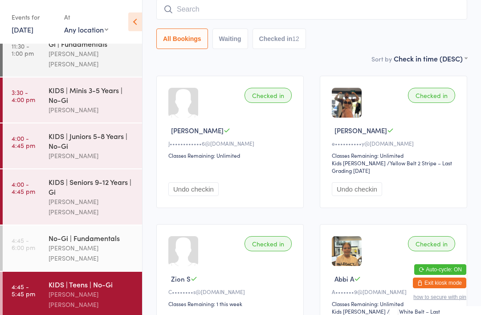
click at [13, 283] on time "4:45 - 5:45 pm" at bounding box center [24, 290] width 24 height 14
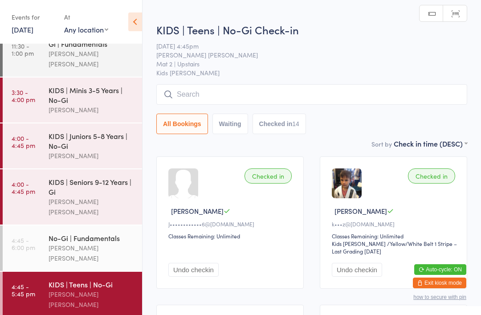
click at [45, 272] on link "4:45 - 5:45 pm KIDS | Teens | No-Gi [PERSON_NAME] [PERSON_NAME]" at bounding box center [72, 294] width 139 height 45
click at [195, 103] on input "search" at bounding box center [311, 94] width 311 height 21
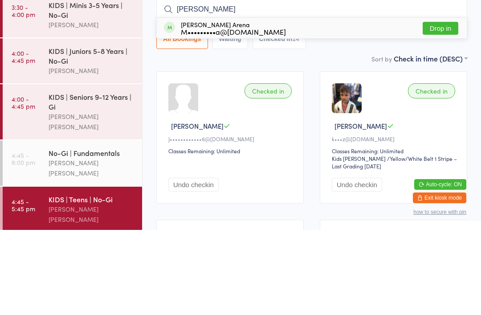
type input "[PERSON_NAME]"
click at [447, 107] on button "Drop in" at bounding box center [441, 113] width 36 height 13
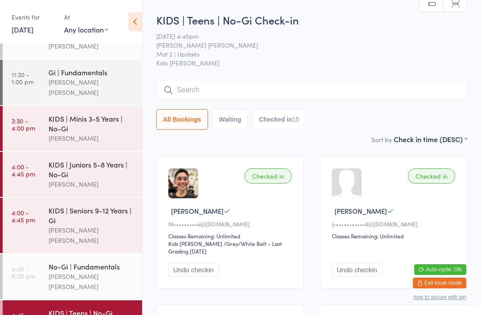
click at [363, 81] on input "search" at bounding box center [311, 90] width 311 height 21
click at [360, 90] on input "search" at bounding box center [311, 90] width 311 height 21
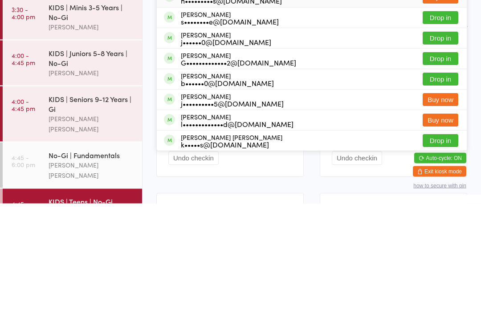
type input "Will"
click at [443, 185] on button "Drop in" at bounding box center [441, 191] width 36 height 13
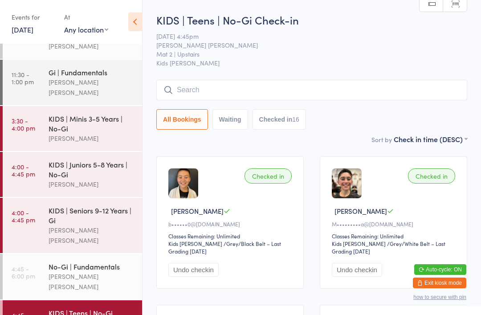
click at [287, 93] on input "search" at bounding box center [311, 90] width 311 height 21
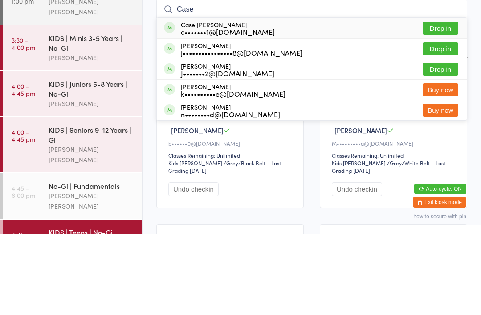
type input "Case"
click at [454, 123] on button "Drop in" at bounding box center [441, 129] width 36 height 13
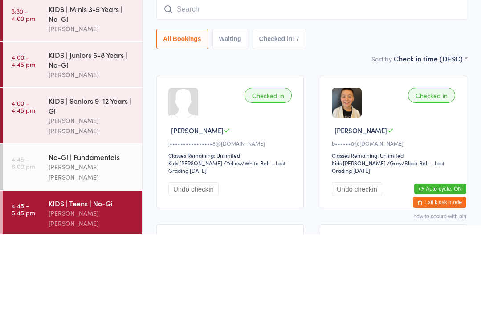
scroll to position [59, 0]
click at [78, 226] on div "No-Gi | Fundamentals [PERSON_NAME] [PERSON_NAME]" at bounding box center [96, 248] width 94 height 45
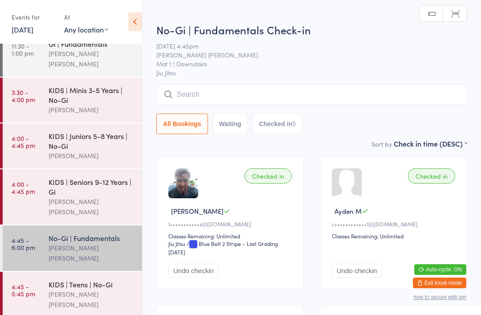
click at [196, 95] on input "search" at bounding box center [311, 94] width 311 height 21
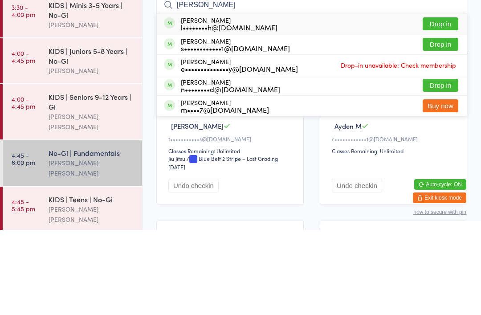
type input "[PERSON_NAME]"
click at [434, 123] on button "Drop in" at bounding box center [441, 129] width 36 height 13
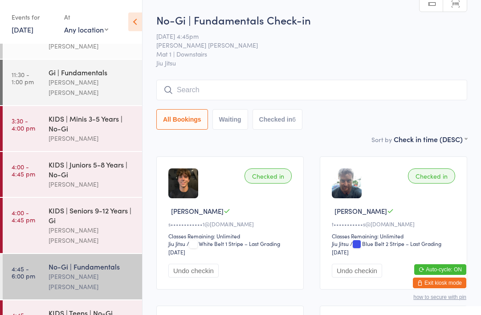
click at [77, 262] on div "No-Gi | Fundamentals" at bounding box center [92, 267] width 86 height 10
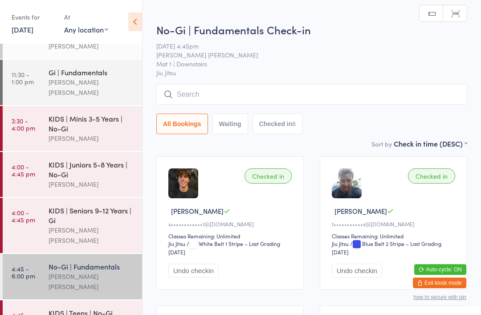
click at [234, 96] on input "search" at bounding box center [311, 94] width 311 height 21
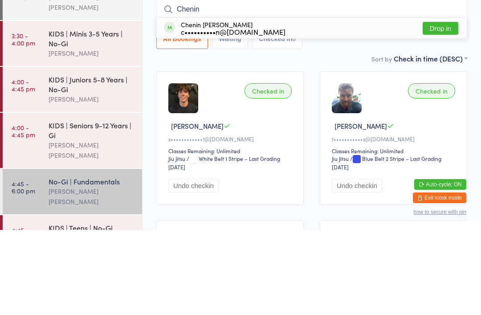
type input "Chenin"
click at [438, 107] on button "Drop in" at bounding box center [441, 113] width 36 height 13
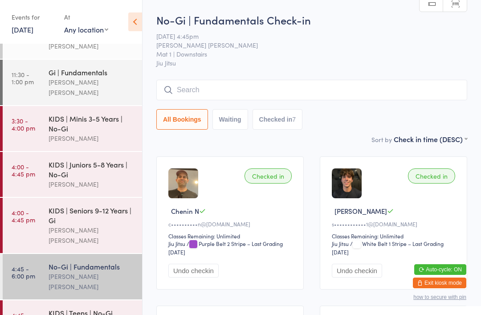
click at [248, 90] on input "search" at bounding box center [311, 90] width 311 height 21
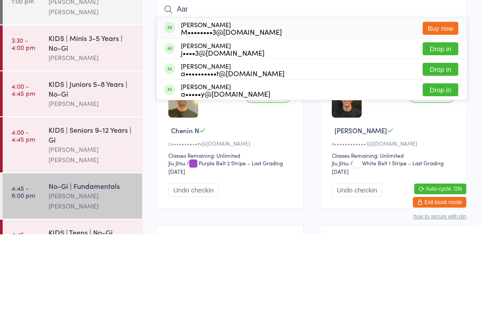
type input "Aar"
click at [442, 164] on button "Drop in" at bounding box center [441, 170] width 36 height 13
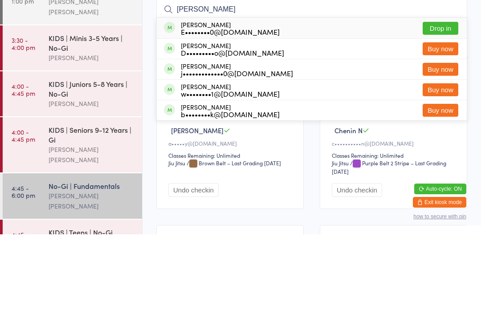
type input "[PERSON_NAME]"
click at [443, 103] on button "Drop in" at bounding box center [441, 109] width 36 height 13
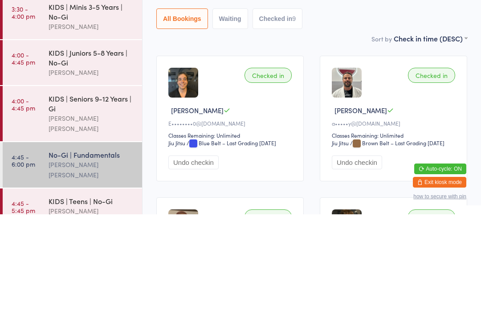
scroll to position [30, 0]
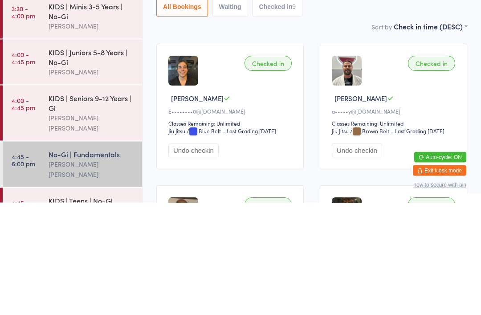
click at [98, 205] on div "KIDS | Seniors 9-12 Years | Gi" at bounding box center [92, 215] width 86 height 20
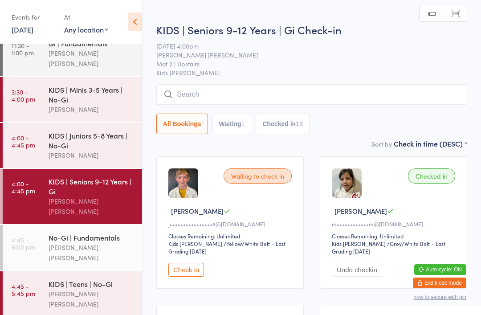
scroll to position [59, 0]
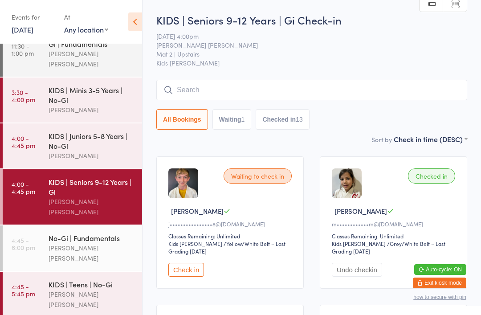
click at [84, 272] on div "KIDS | Teens | No-Gi [PERSON_NAME] [PERSON_NAME]" at bounding box center [96, 294] width 94 height 45
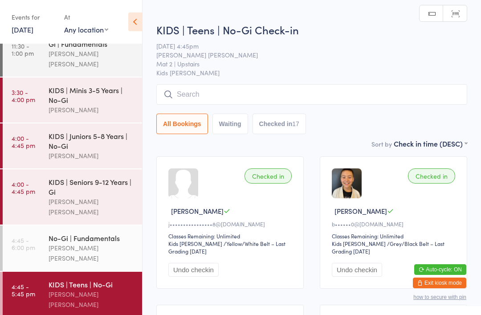
click at [249, 96] on input "search" at bounding box center [311, 94] width 311 height 21
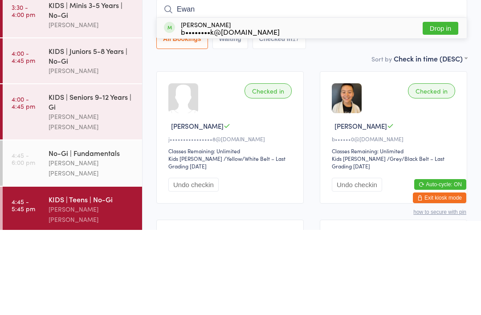
type input "Ewan"
click at [446, 107] on button "Drop in" at bounding box center [441, 113] width 36 height 13
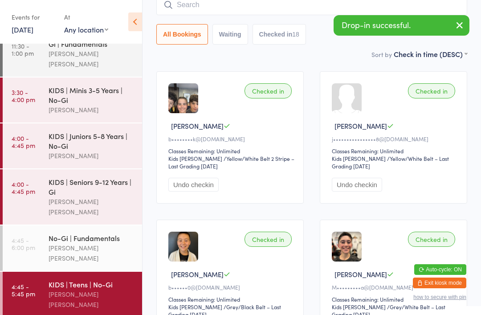
click at [295, 7] on input "search" at bounding box center [311, 5] width 311 height 21
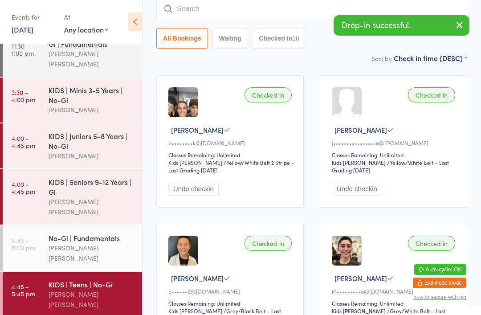
scroll to position [81, 0]
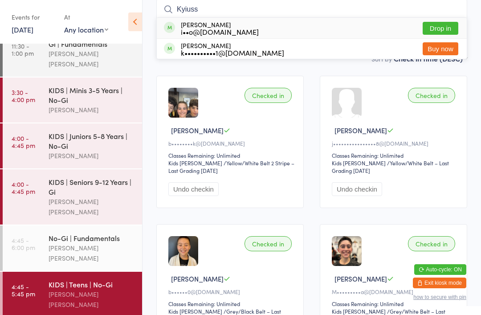
type input "Kyiuss"
click at [437, 35] on button "Drop in" at bounding box center [441, 28] width 36 height 13
